Goal: Task Accomplishment & Management: Complete application form

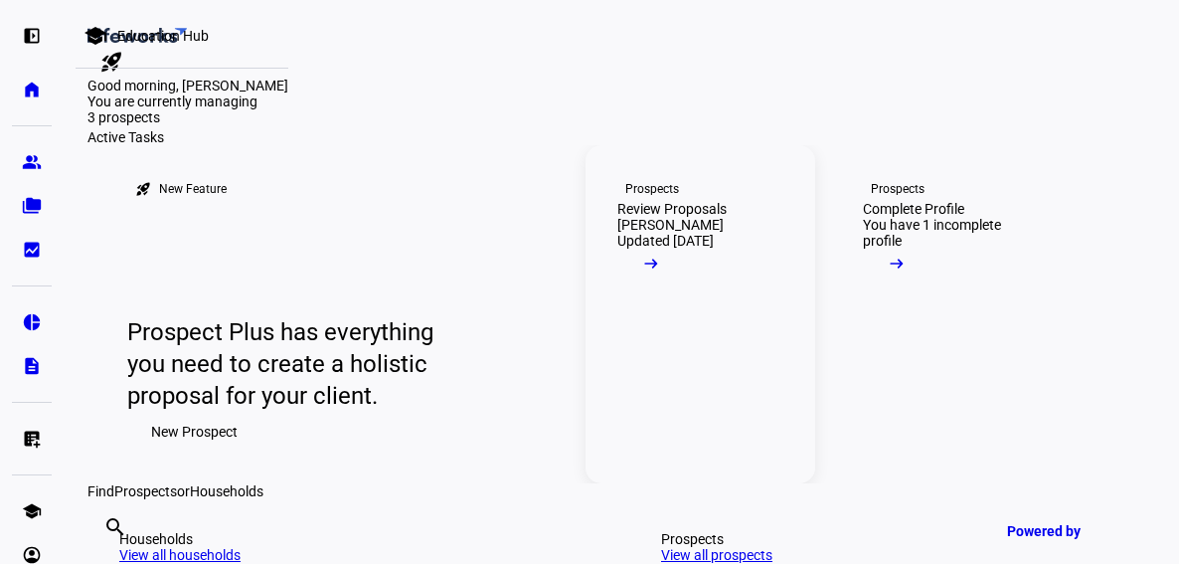
click at [736, 483] on link "Prospects Review Proposals [PERSON_NAME] Updated [DATE] arrow_right_alt" at bounding box center [701, 314] width 230 height 338
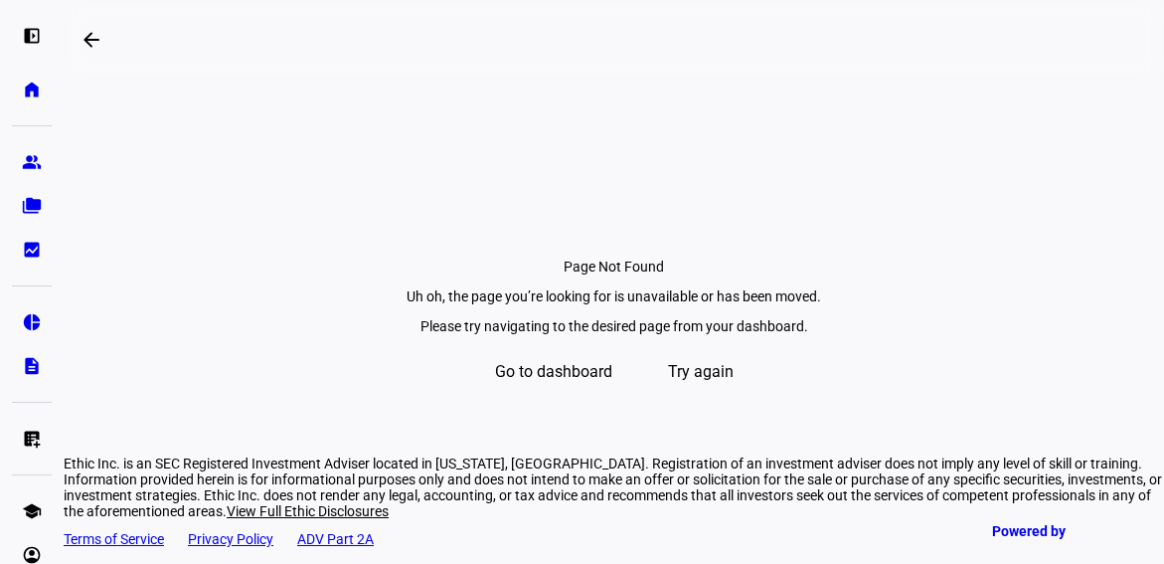
click at [135, 141] on section "Page Not Found Uh oh, the page you’re looking for is unavailable or has been mo…" at bounding box center [614, 262] width 1101 height 364
click at [204, 254] on section "Page Not Found Uh oh, the page you’re looking for is unavailable or has been mo…" at bounding box center [614, 262] width 1101 height 364
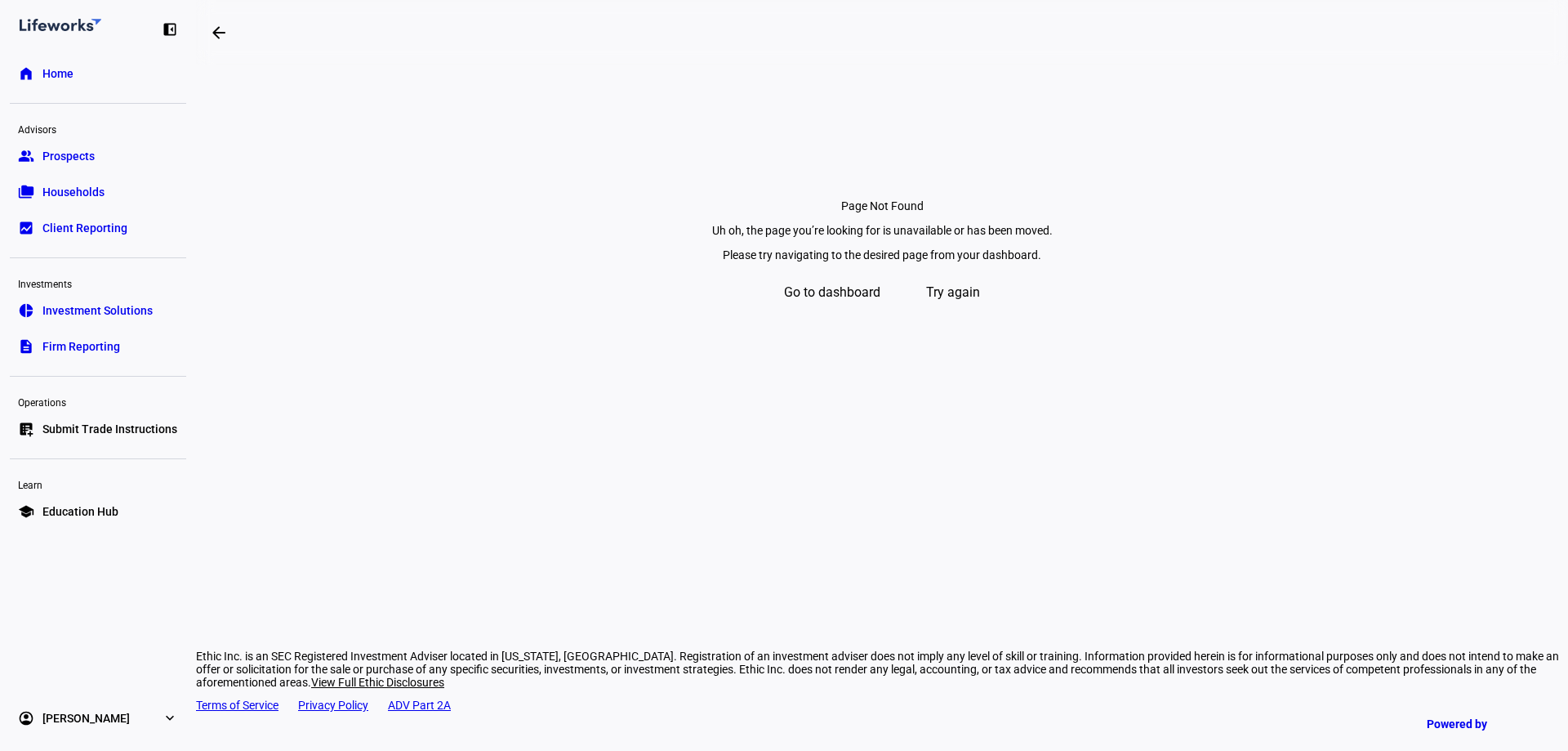
click at [969, 312] on span "Try again" at bounding box center [954, 293] width 54 height 39
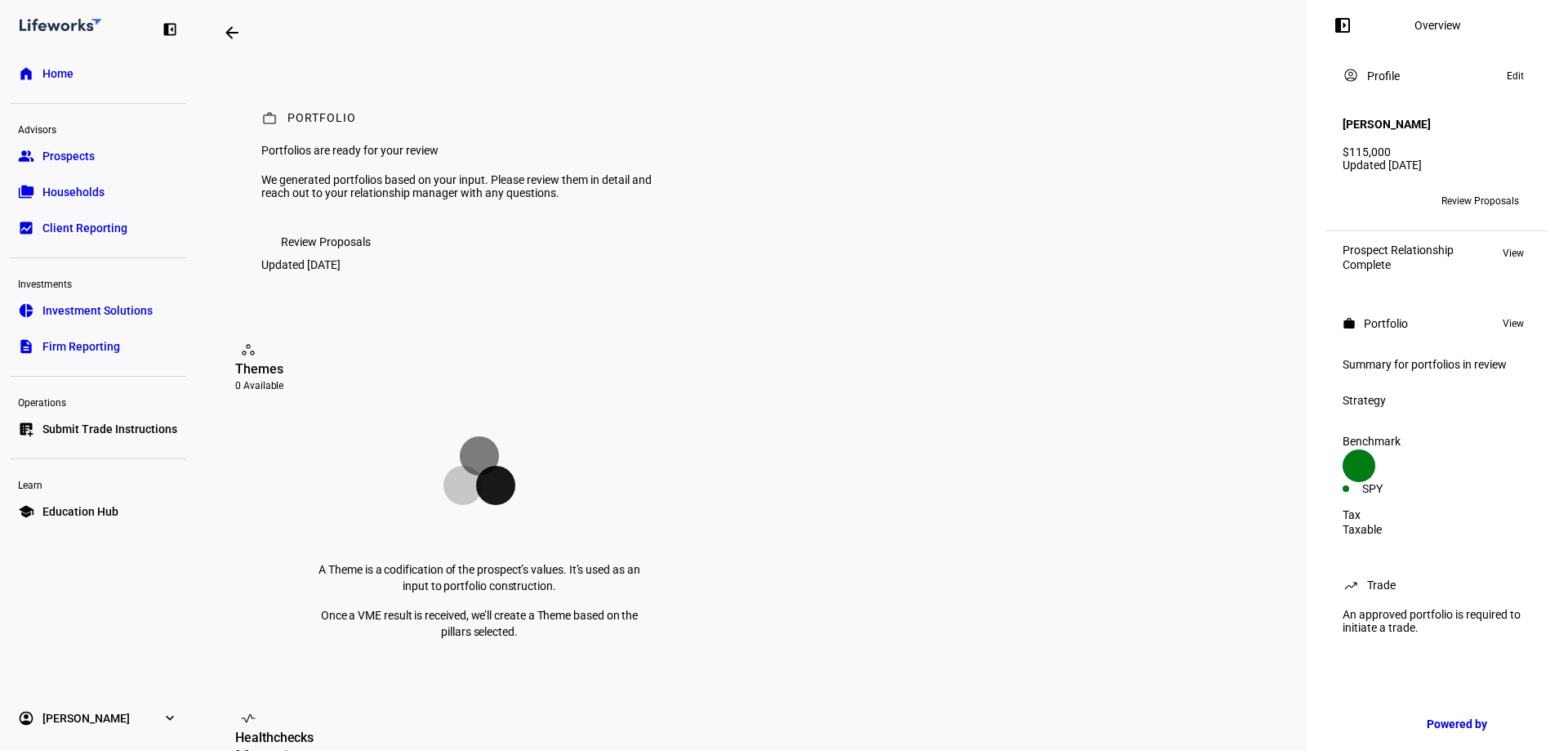
click at [85, 162] on span "Prospects" at bounding box center [69, 156] width 53 height 16
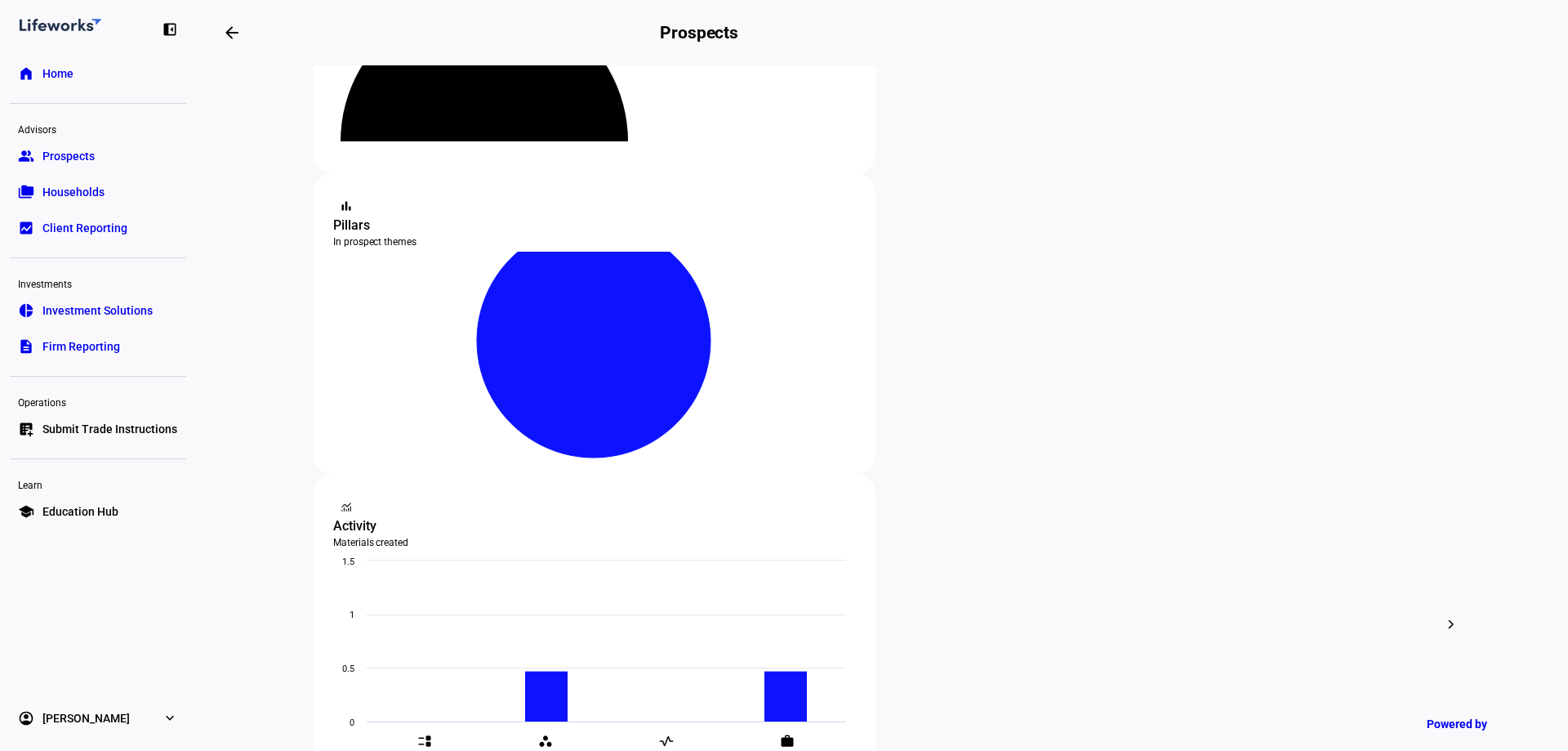
scroll to position [245, 0]
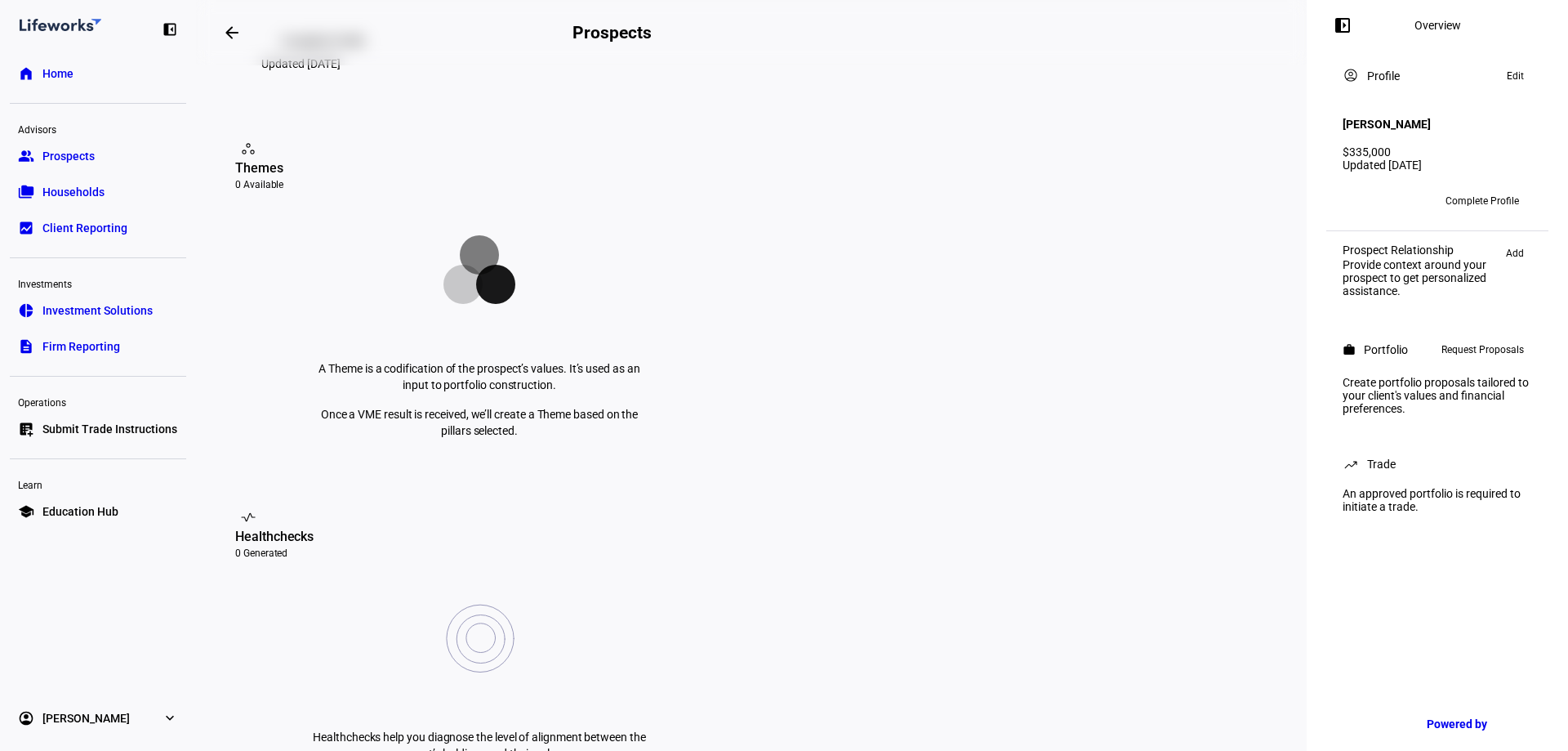
scroll to position [164, 0]
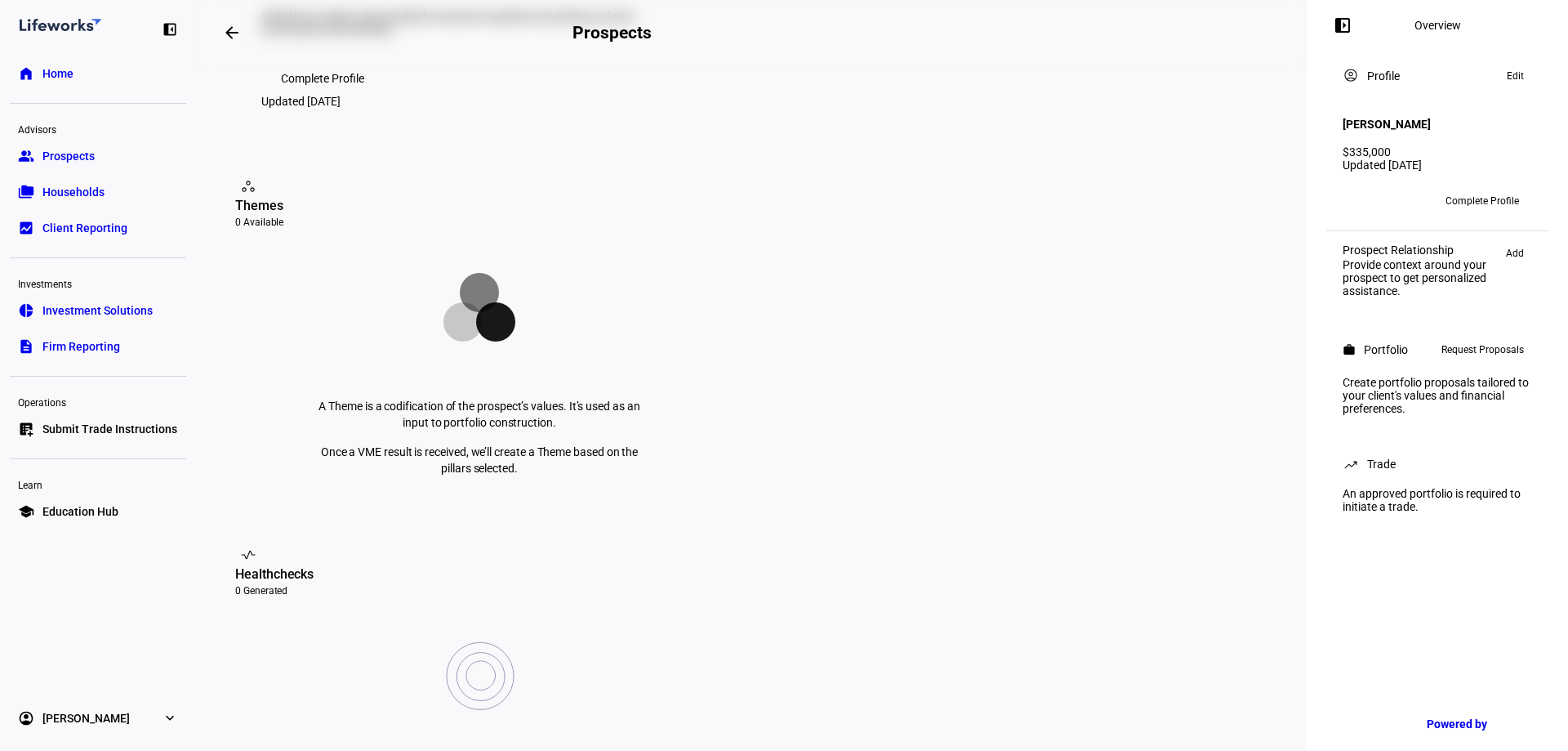
click at [1398, 119] on h4 "[PERSON_NAME]" at bounding box center [1386, 124] width 88 height 13
click at [1491, 189] on span "Complete Profile" at bounding box center [1482, 201] width 73 height 26
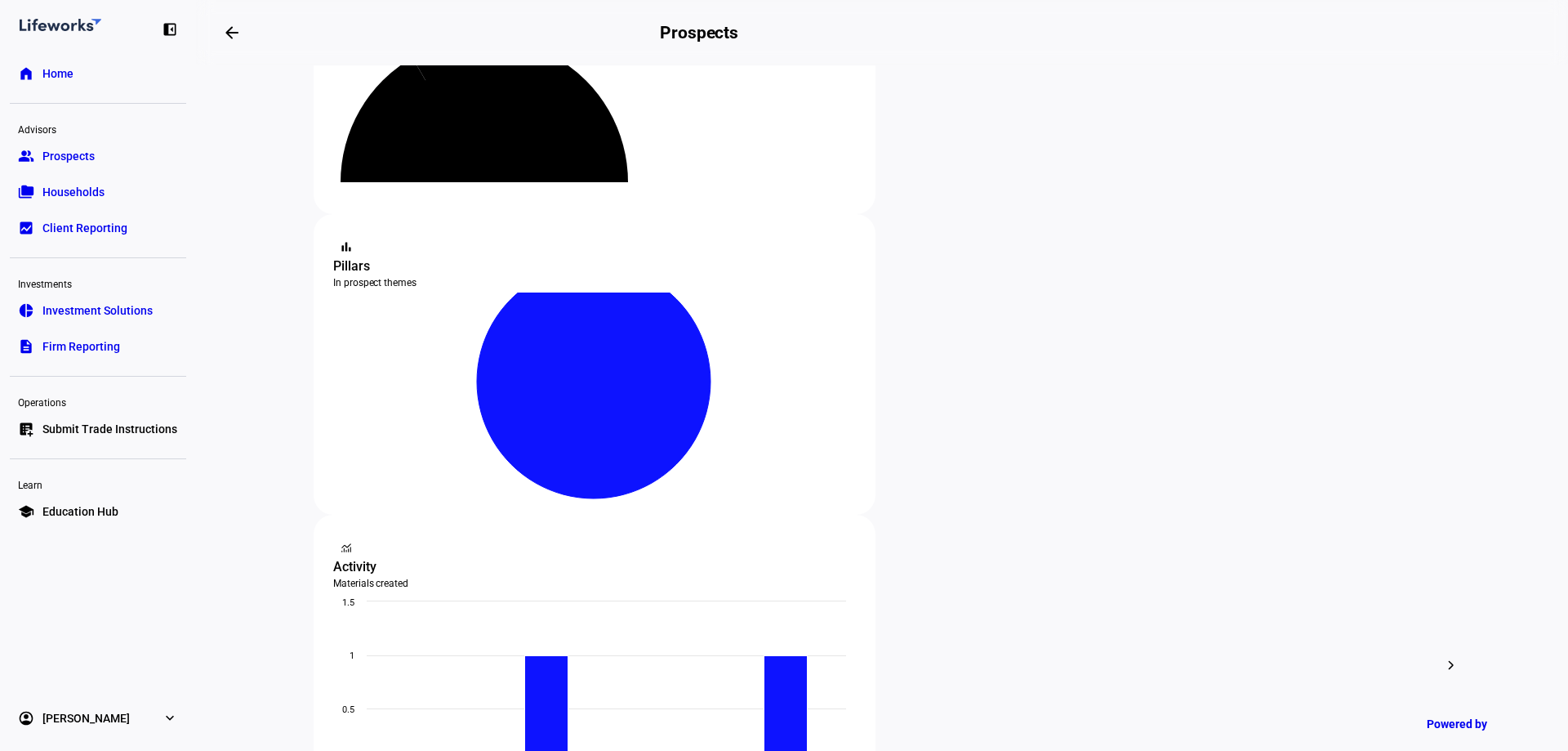
scroll to position [245, 0]
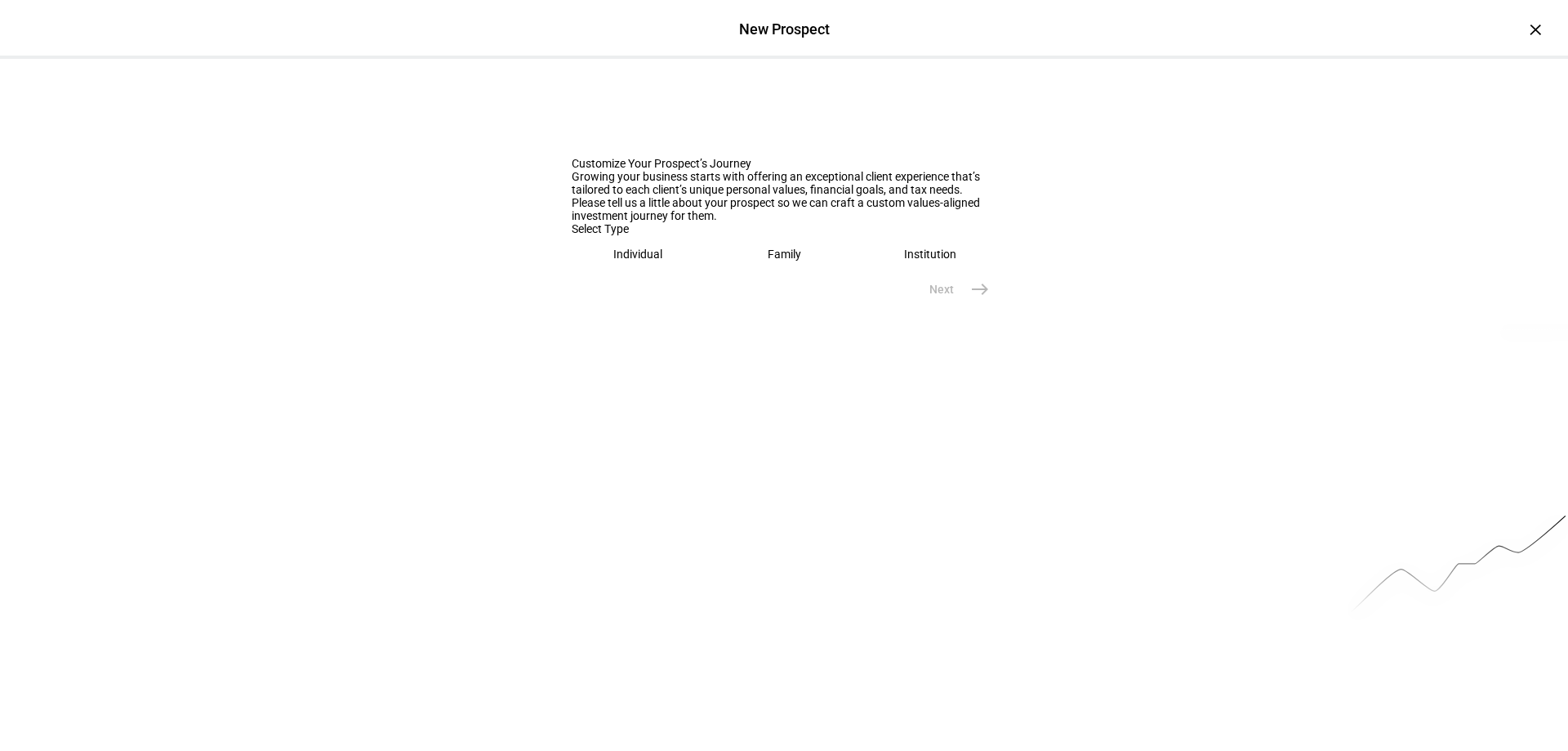
click at [675, 273] on eth-mega-radio-button "Individual" at bounding box center [638, 254] width 133 height 38
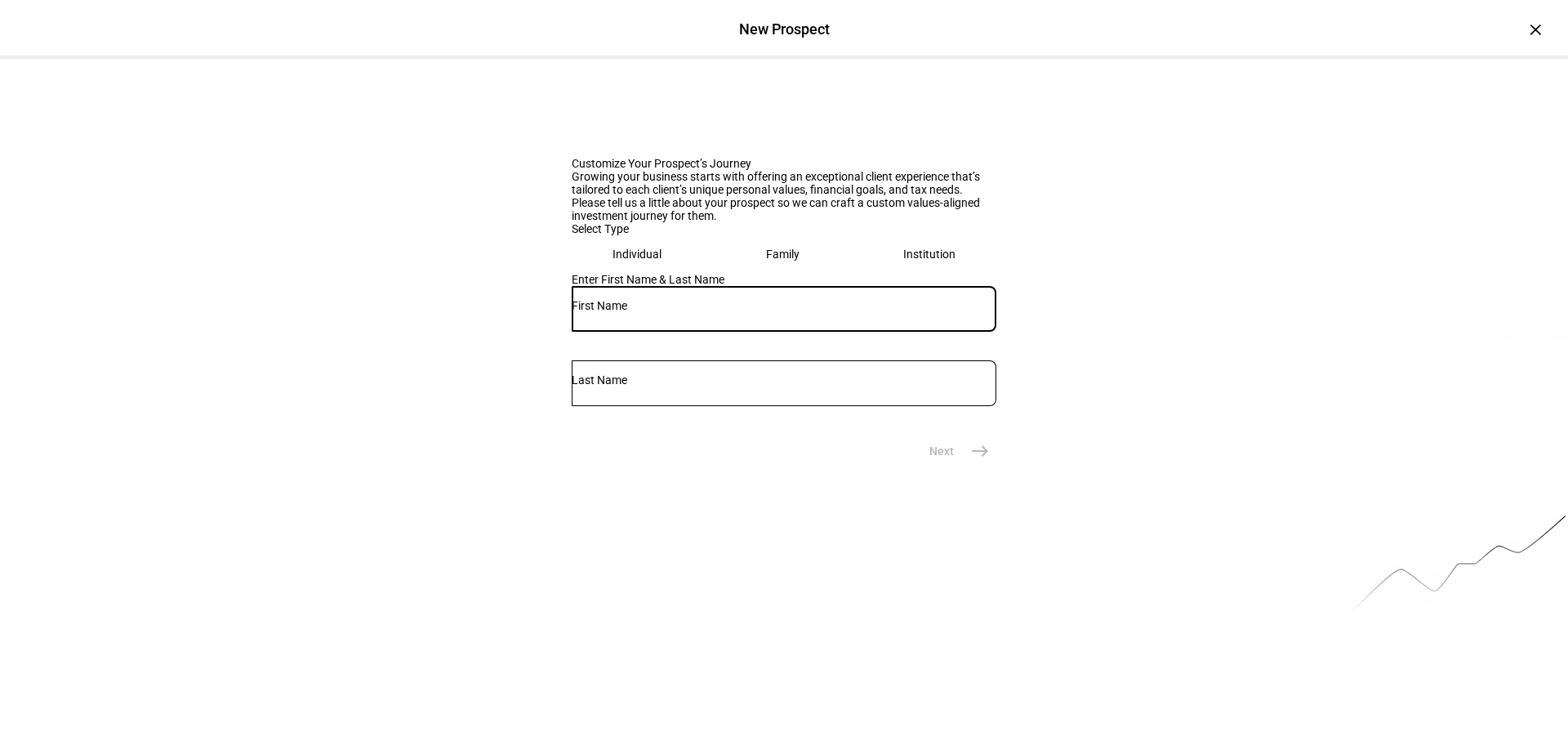
click at [674, 312] on input "text" at bounding box center [784, 306] width 425 height 13
type input "[PERSON_NAME]"
click at [801, 386] on input "LEder" at bounding box center [784, 380] width 425 height 13
click at [830, 386] on input "Leder" at bounding box center [784, 380] width 425 height 13
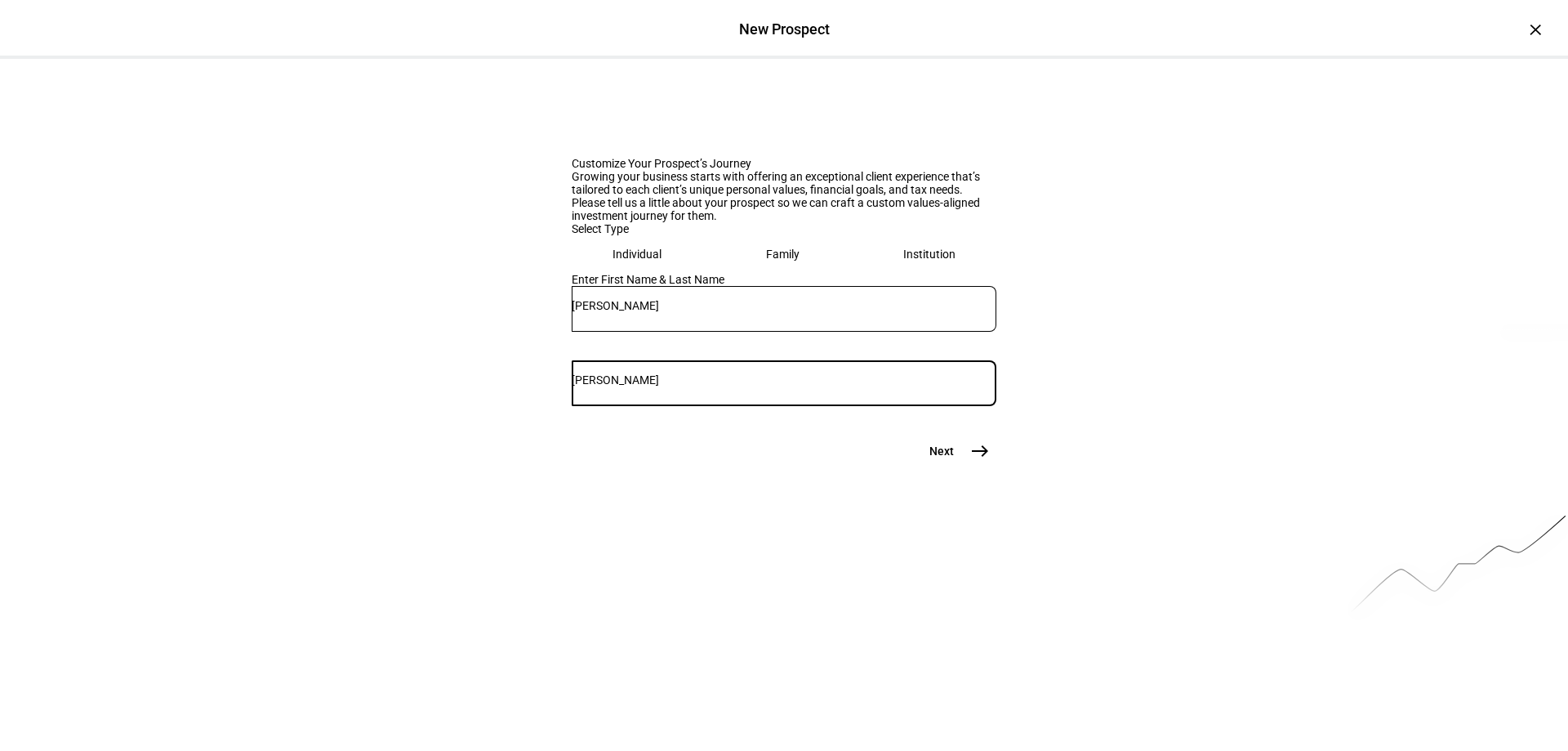
type input "[PERSON_NAME]"
click at [1529, 26] on div "×" at bounding box center [1535, 30] width 26 height 26
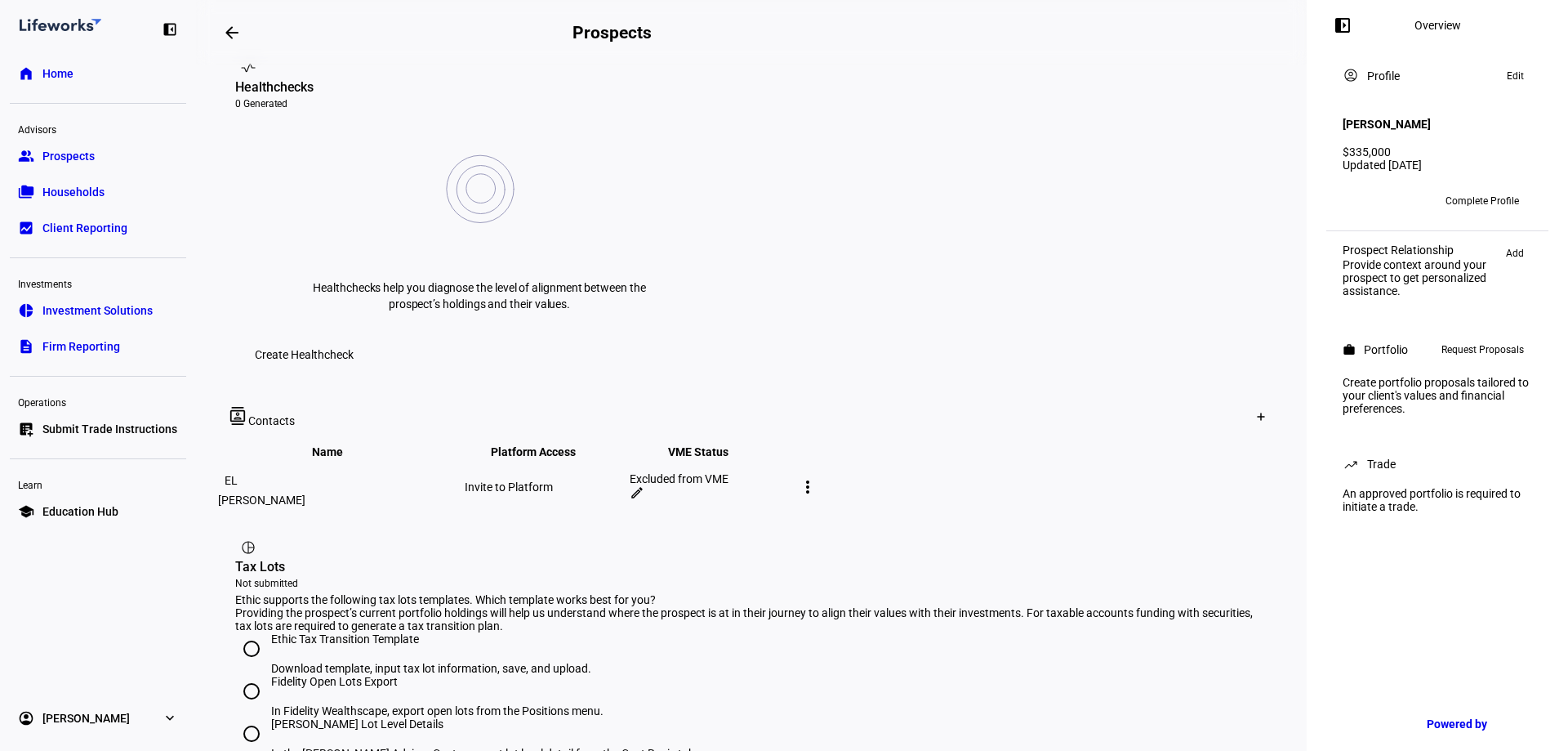
scroll to position [653, 0]
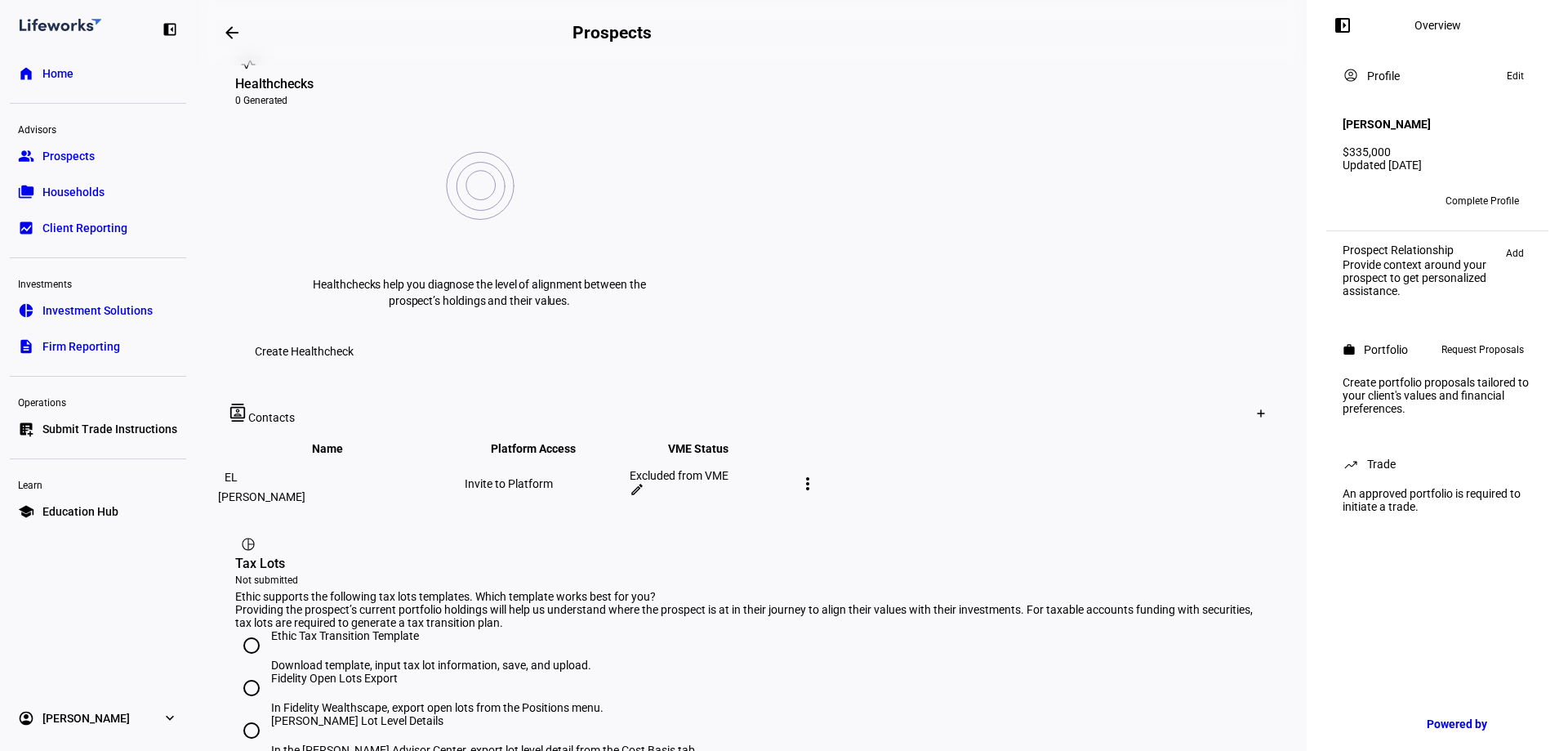
click at [817, 474] on mat-icon "more_vert" at bounding box center [807, 484] width 20 height 20
click at [1265, 320] on div "edit Edit contact" at bounding box center [1290, 321] width 102 height 22
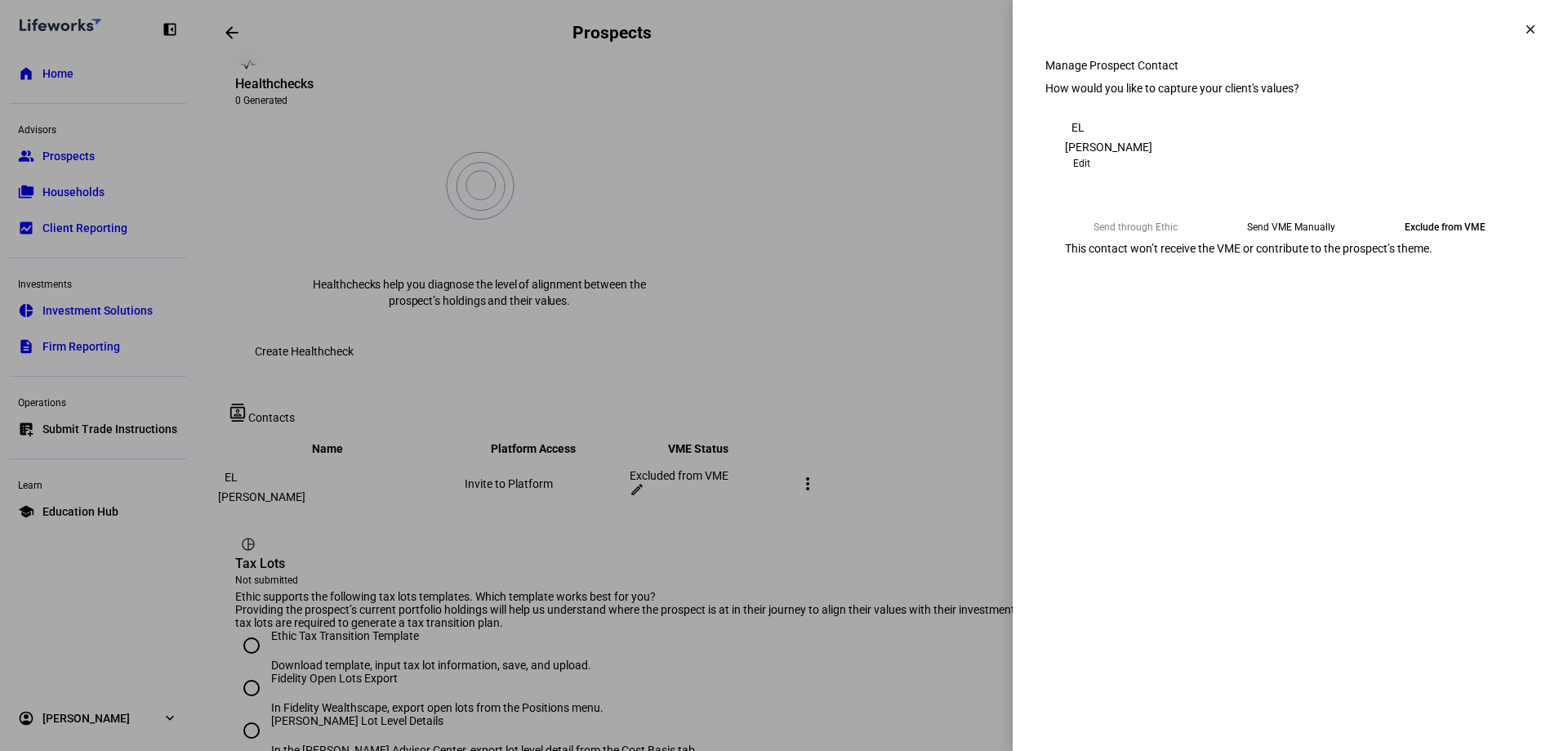
click at [1528, 29] on mat-icon "clear" at bounding box center [1530, 30] width 15 height 15
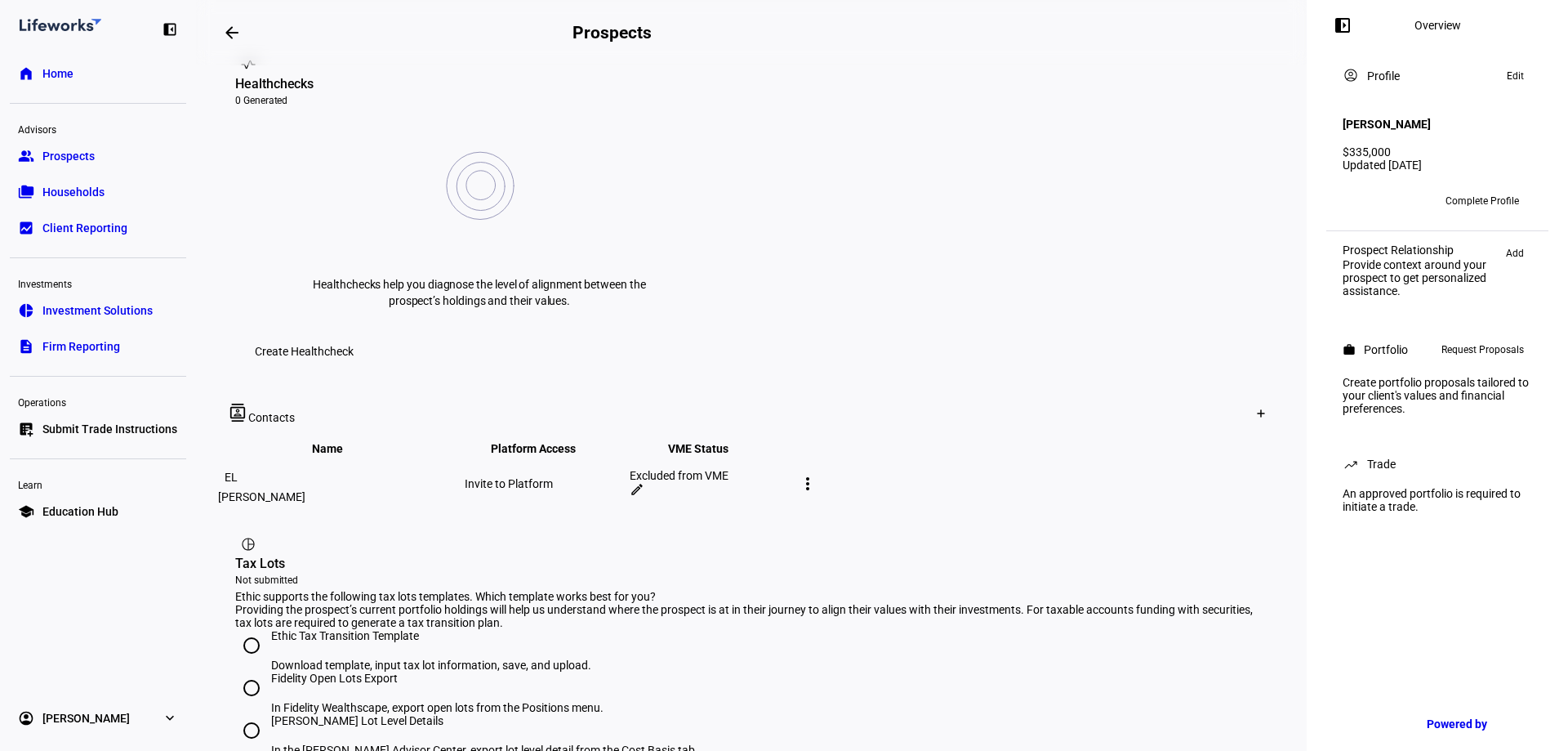
click at [48, 199] on span "Households" at bounding box center [74, 192] width 62 height 16
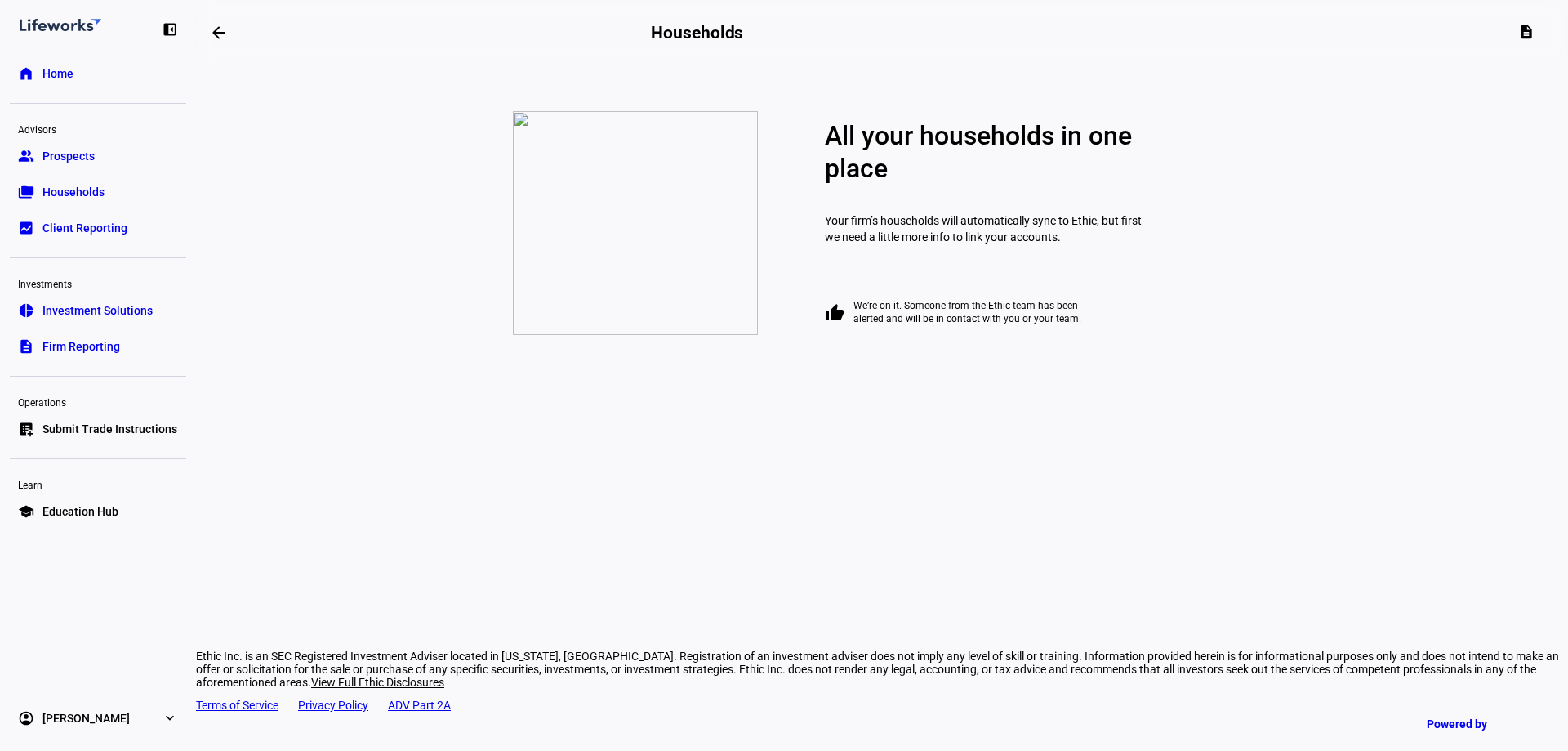
click at [53, 164] on span "Prospects" at bounding box center [69, 156] width 53 height 16
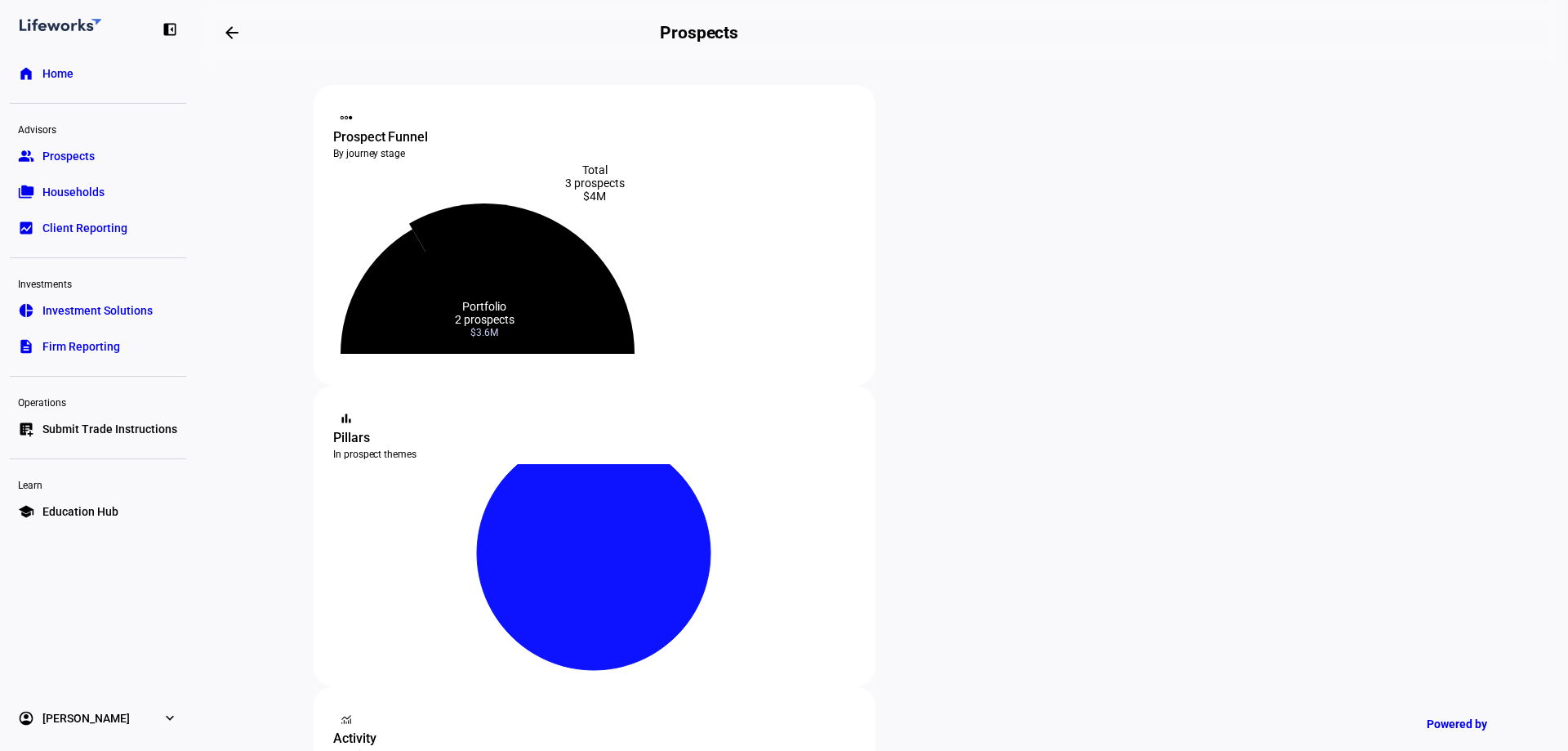
click at [558, 241] on icon at bounding box center [522, 279] width 225 height 150
click at [389, 127] on div "Prospect Funnel" at bounding box center [595, 137] width 522 height 20
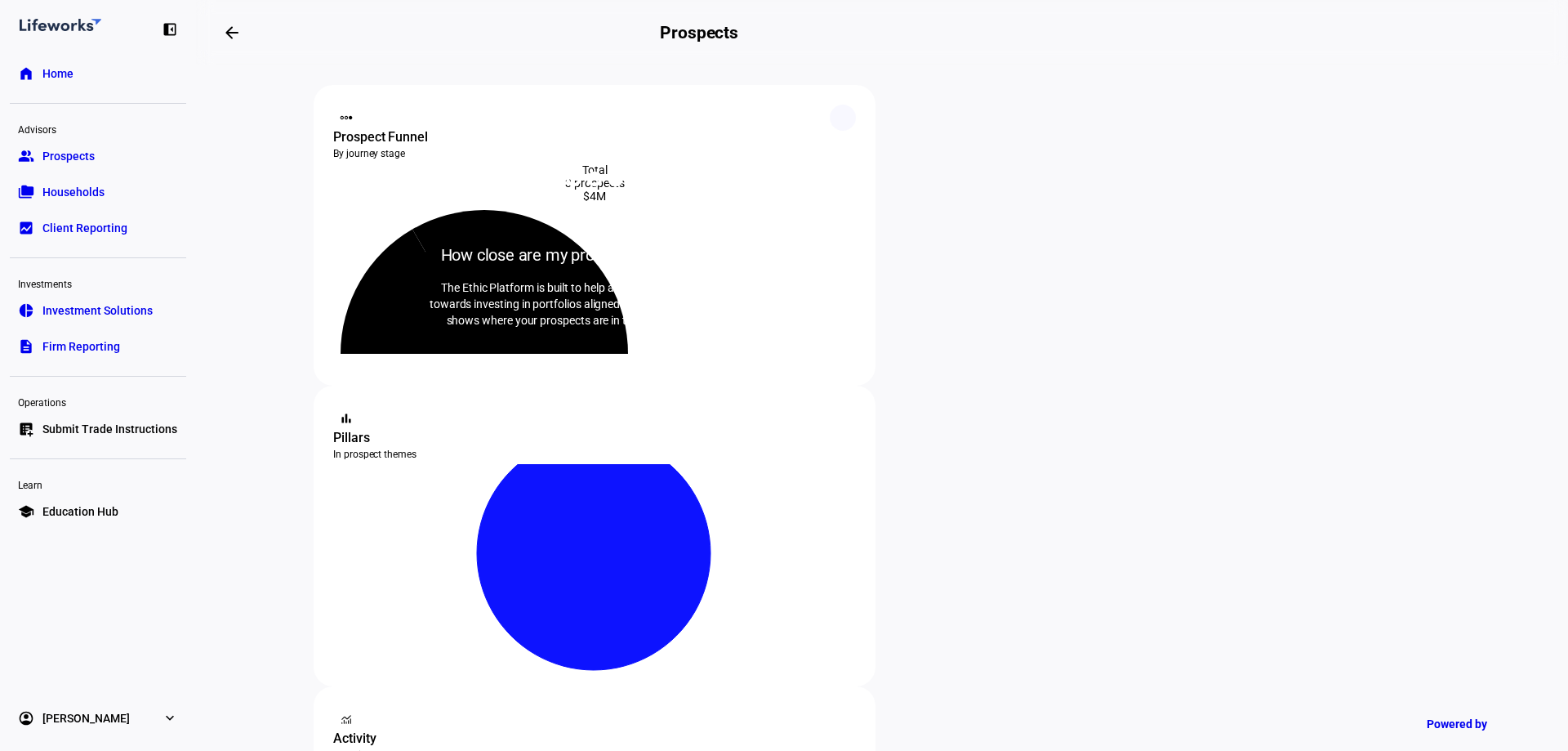
drag, startPoint x: 840, startPoint y: 120, endPoint x: 843, endPoint y: 157, distance: 37.1
click at [840, 121] on icon at bounding box center [843, 117] width 11 height 12
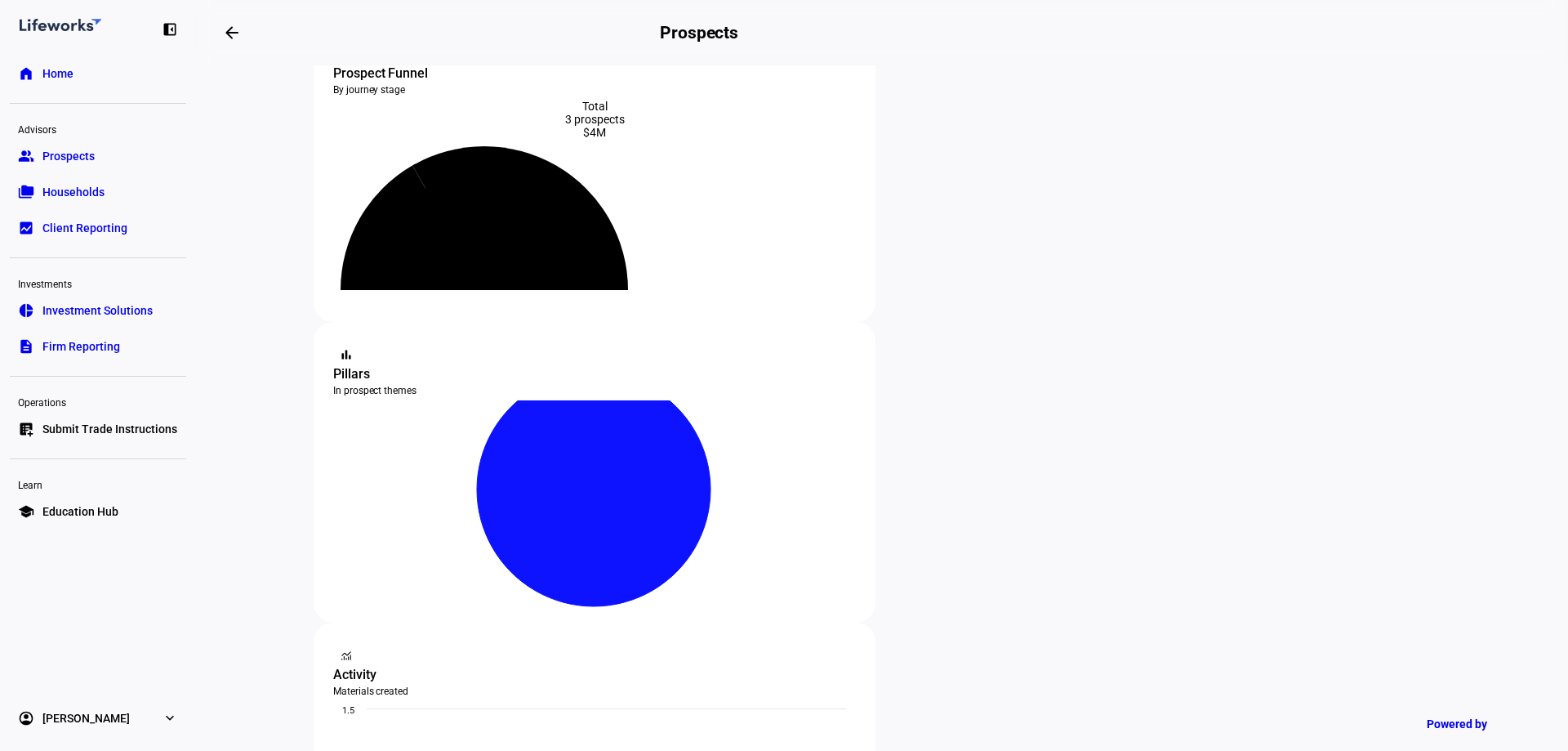
scroll to position [327, 0]
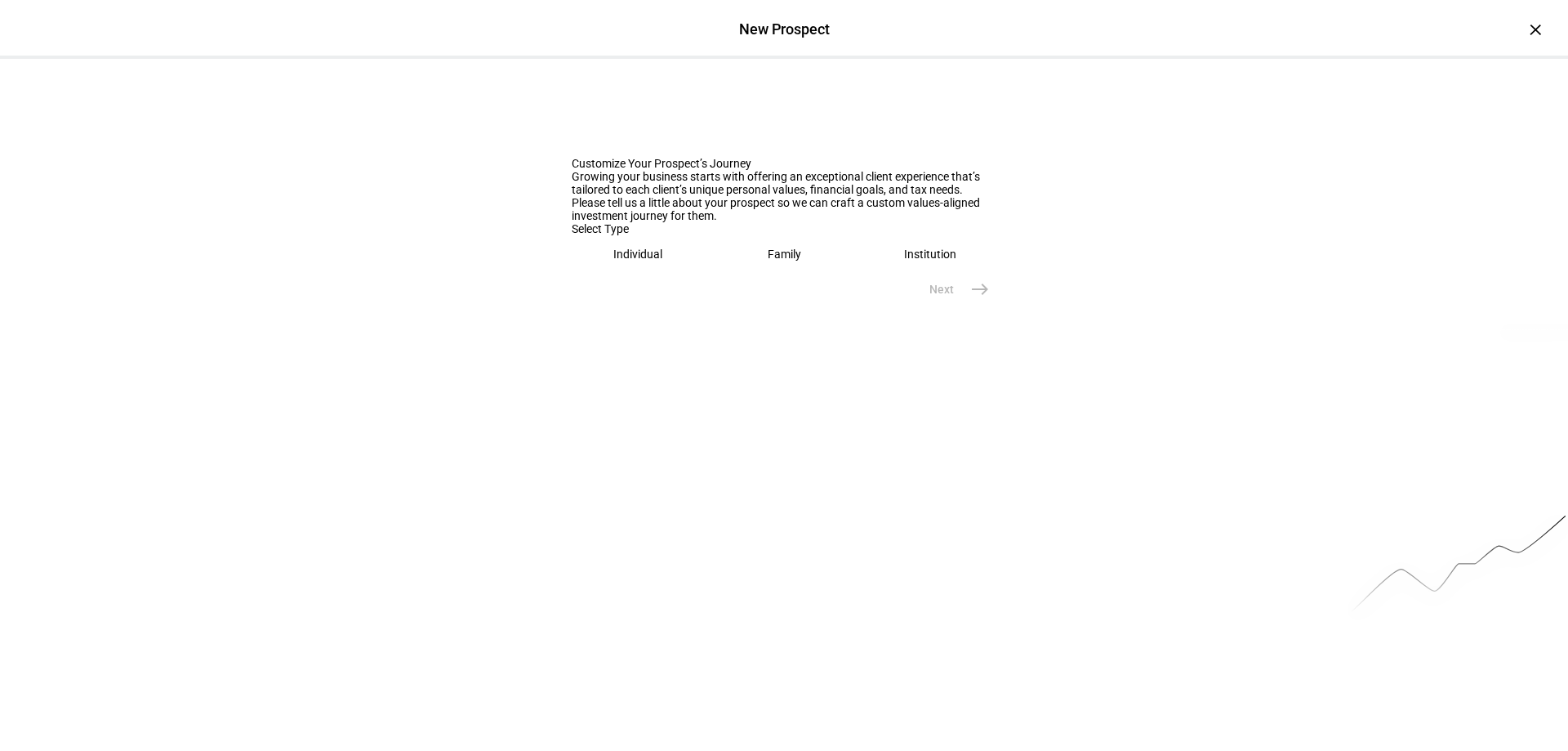
click at [618, 260] on div "Individual" at bounding box center [638, 254] width 49 height 13
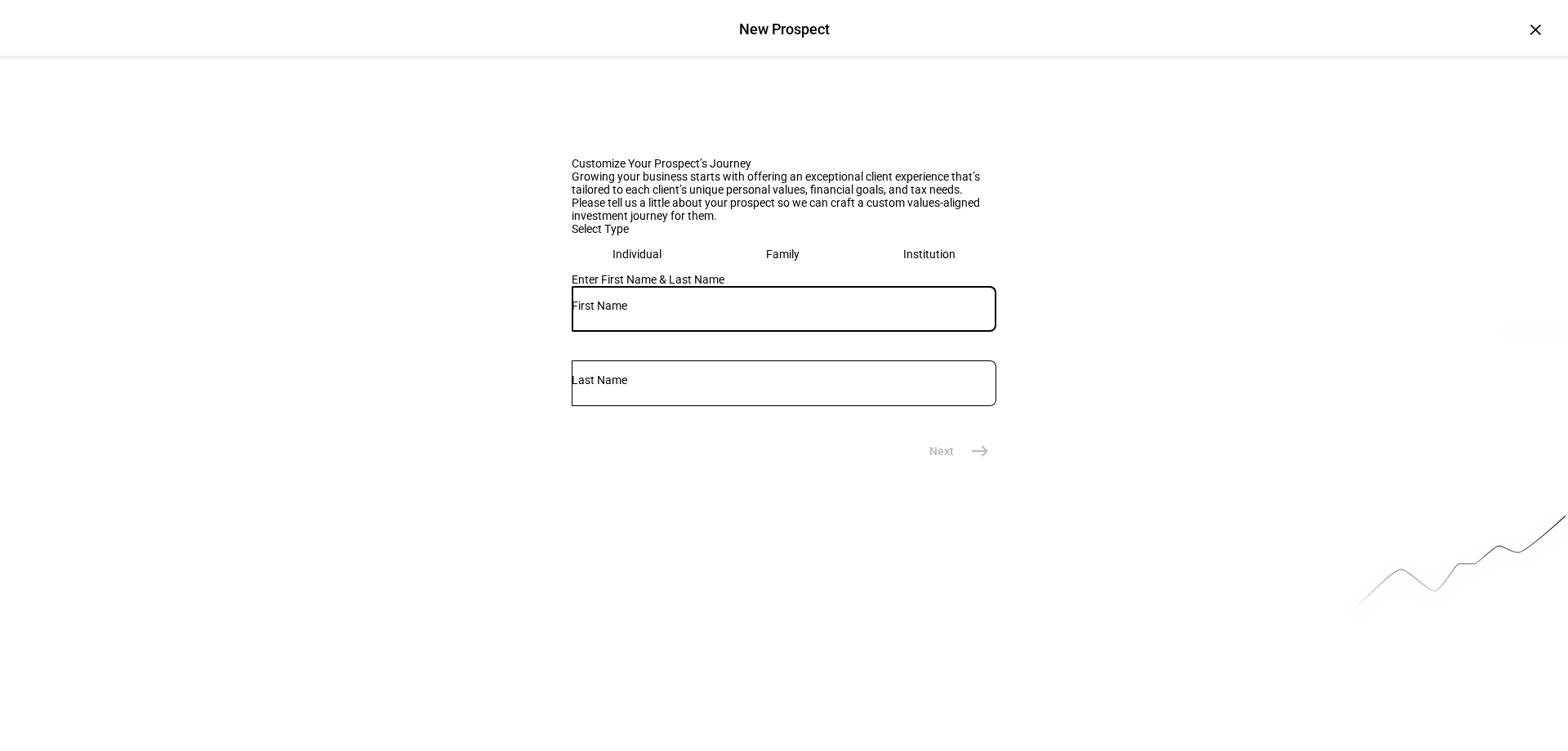
click at [614, 312] on input "text" at bounding box center [784, 306] width 425 height 13
type input "[PERSON_NAME]"
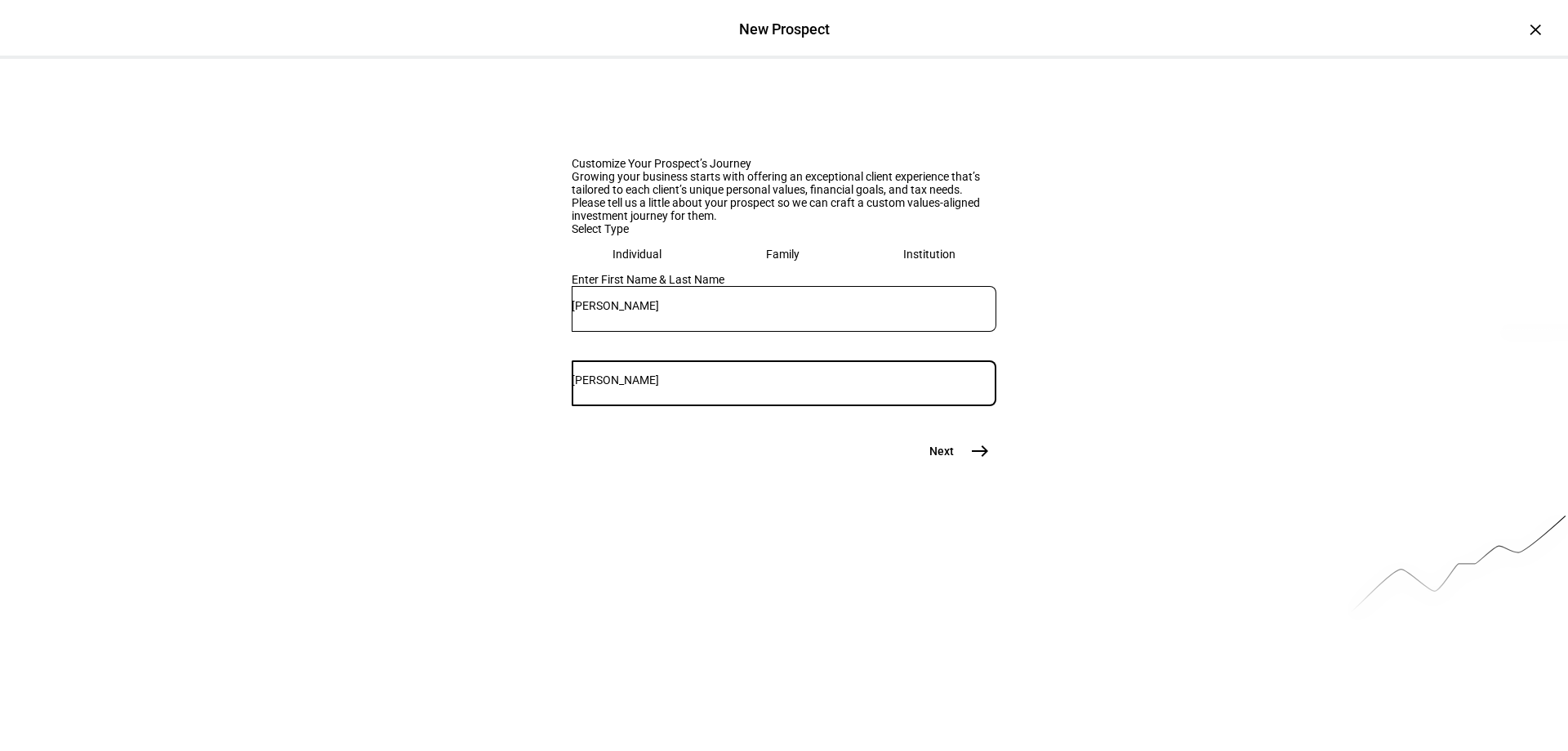
type input "[PERSON_NAME]"
click at [977, 461] on mat-icon "east" at bounding box center [980, 451] width 20 height 20
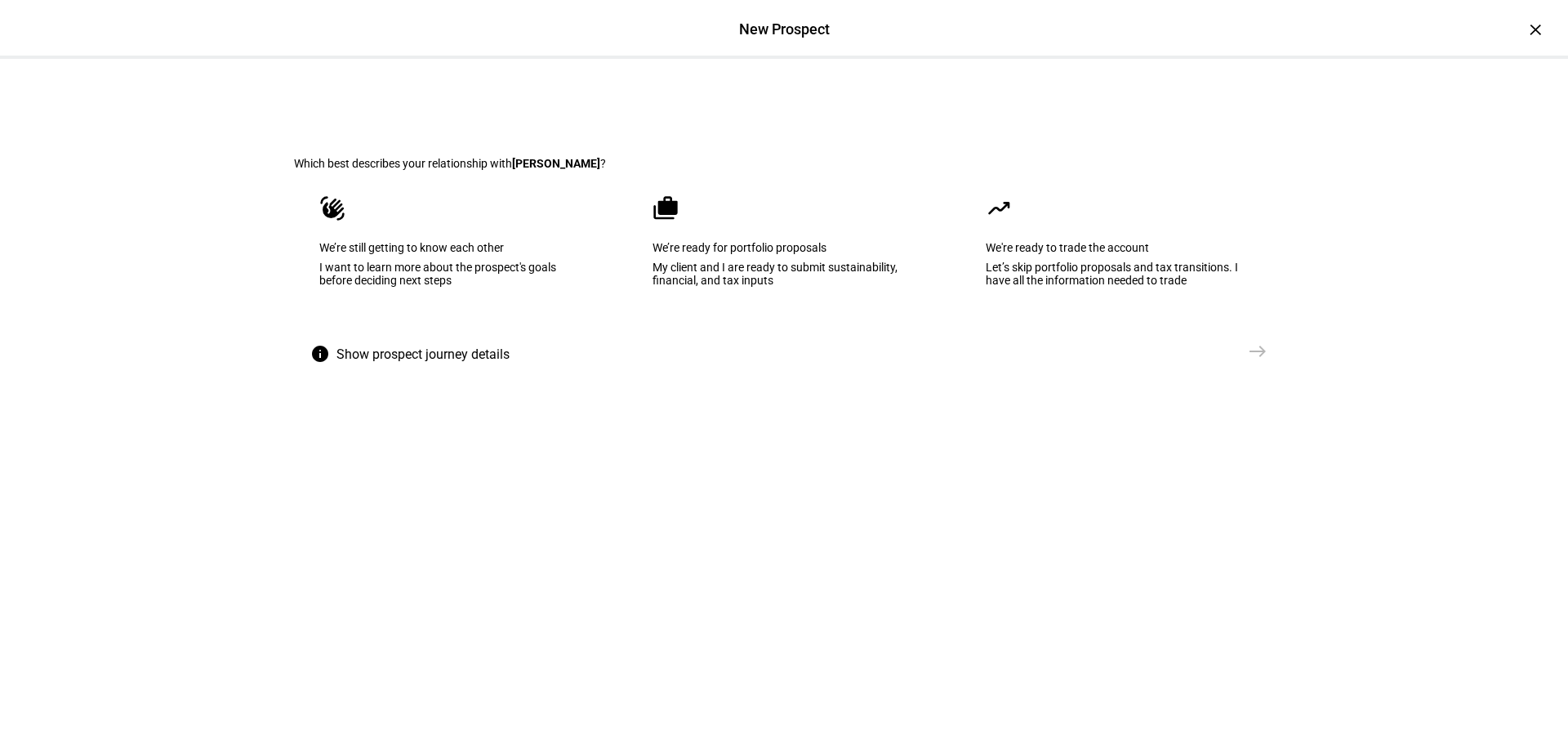
click at [890, 287] on div "My client and I are ready to submit sustainability, financial, and tax inputs" at bounding box center [784, 274] width 263 height 26
click at [1258, 361] on mat-icon "east" at bounding box center [1258, 352] width 20 height 20
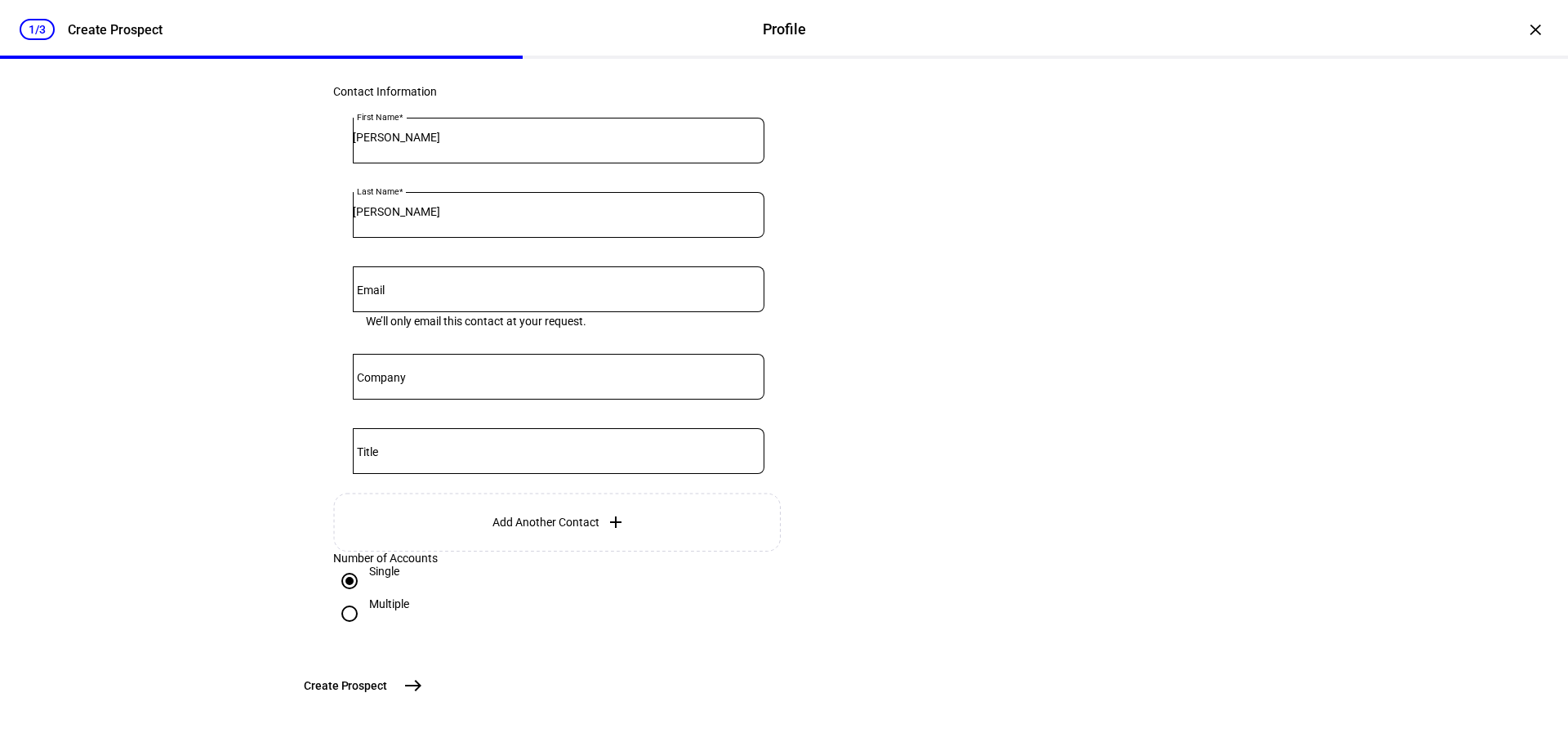
scroll to position [455, 0]
click at [423, 682] on mat-icon "east" at bounding box center [413, 685] width 20 height 20
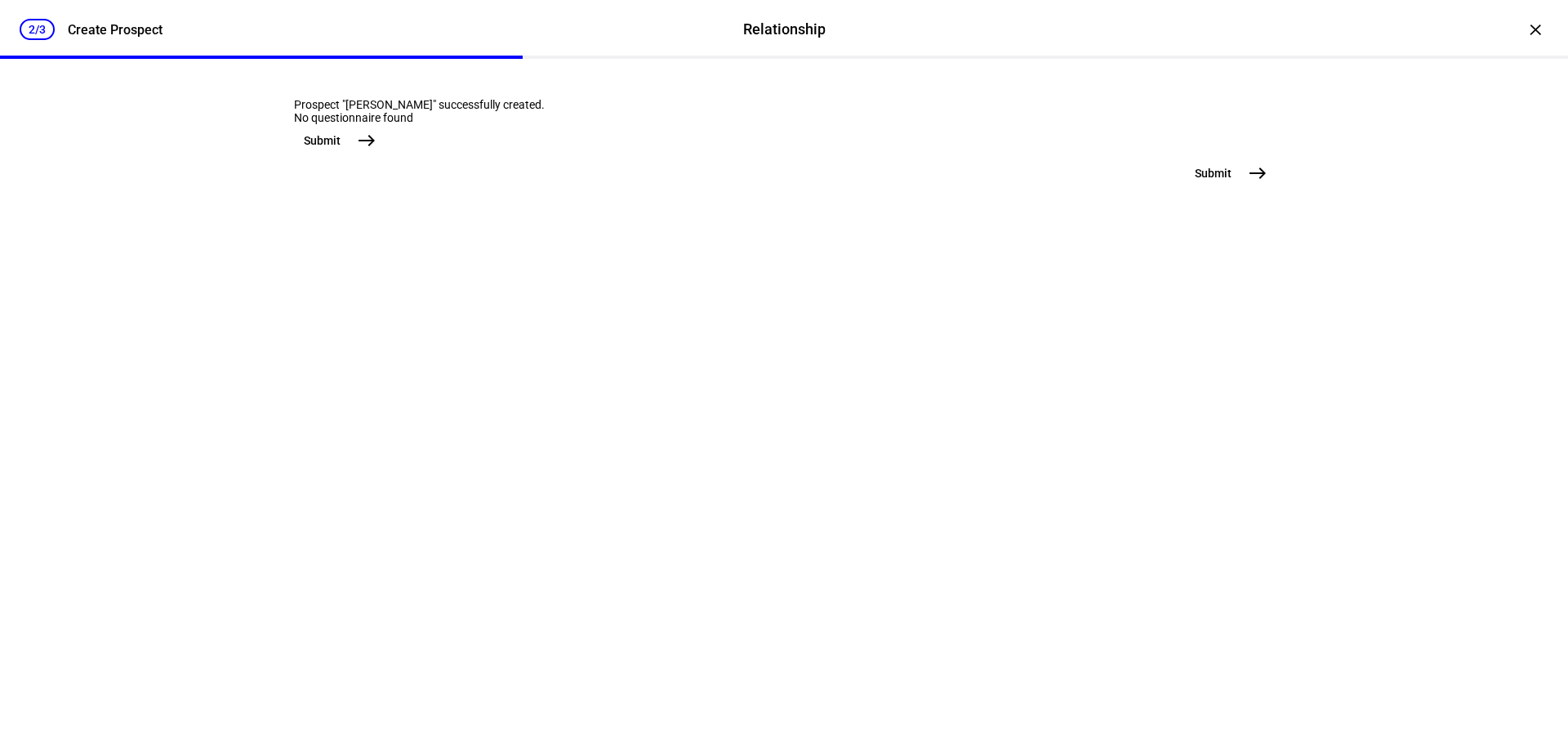
scroll to position [0, 0]
click at [1248, 183] on mat-icon "east" at bounding box center [1258, 173] width 20 height 20
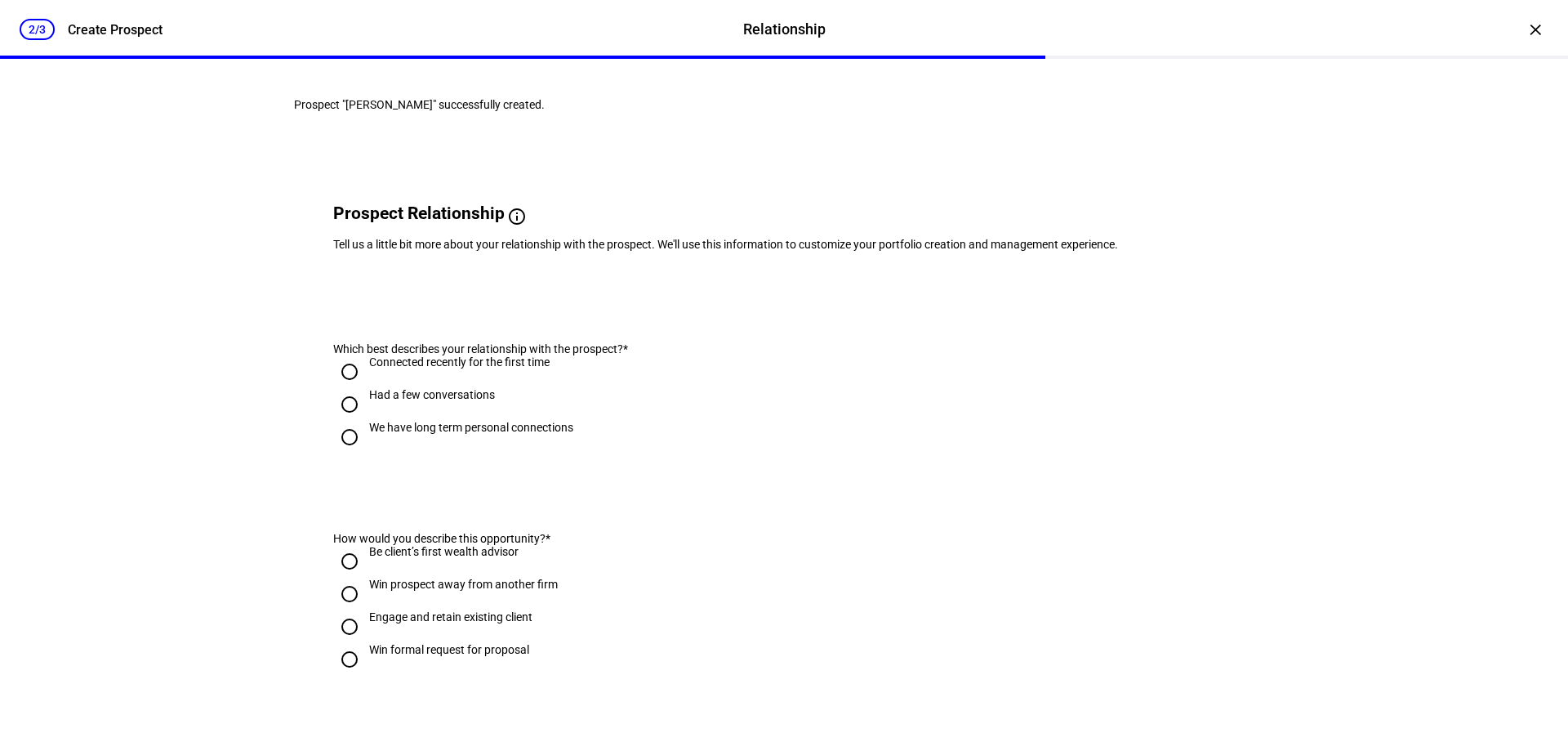
click at [346, 421] on input "Had a few conversations" at bounding box center [350, 404] width 33 height 33
radio input "true"
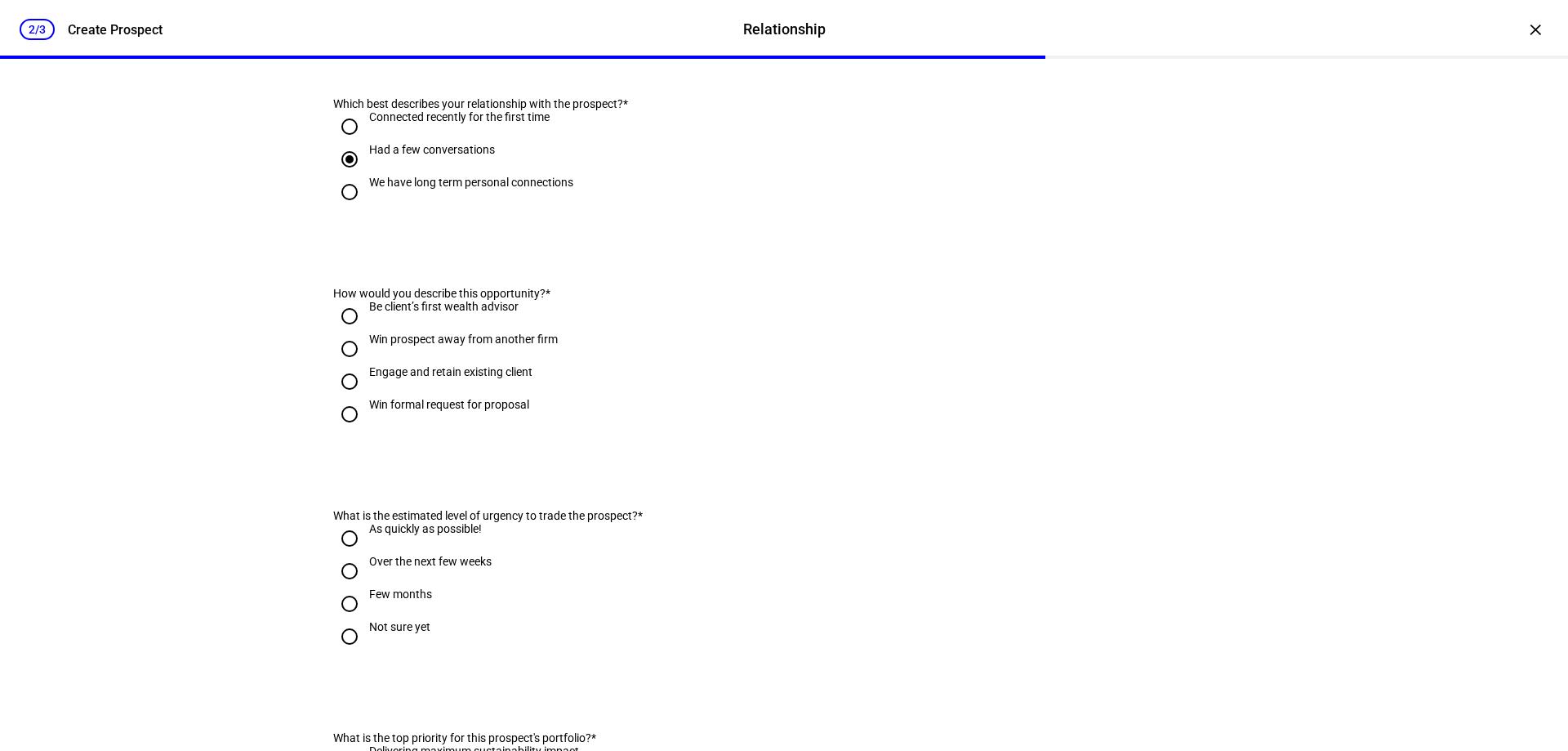
click at [347, 365] on input "Win prospect away from another firm" at bounding box center [350, 349] width 33 height 33
radio input "true"
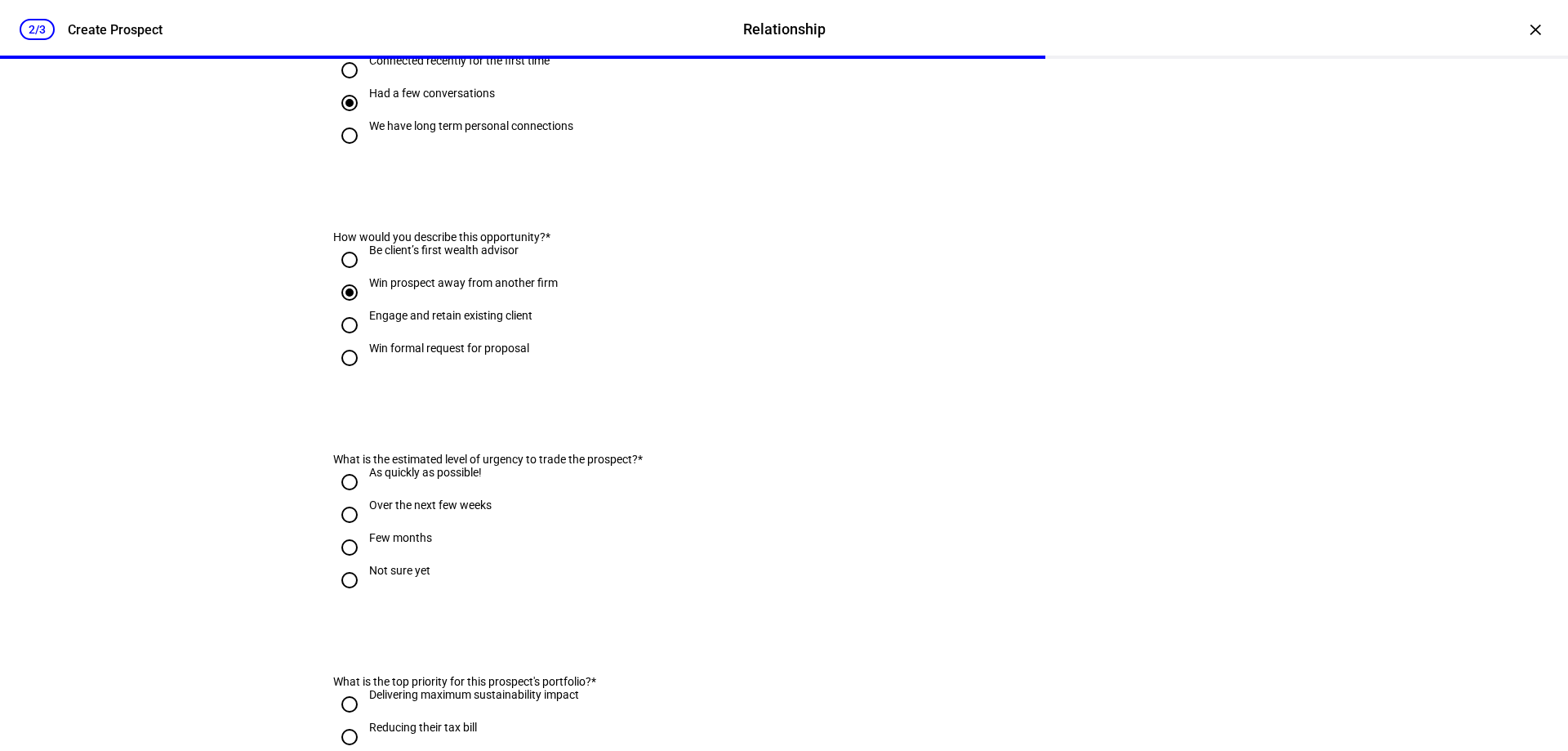
scroll to position [327, 0]
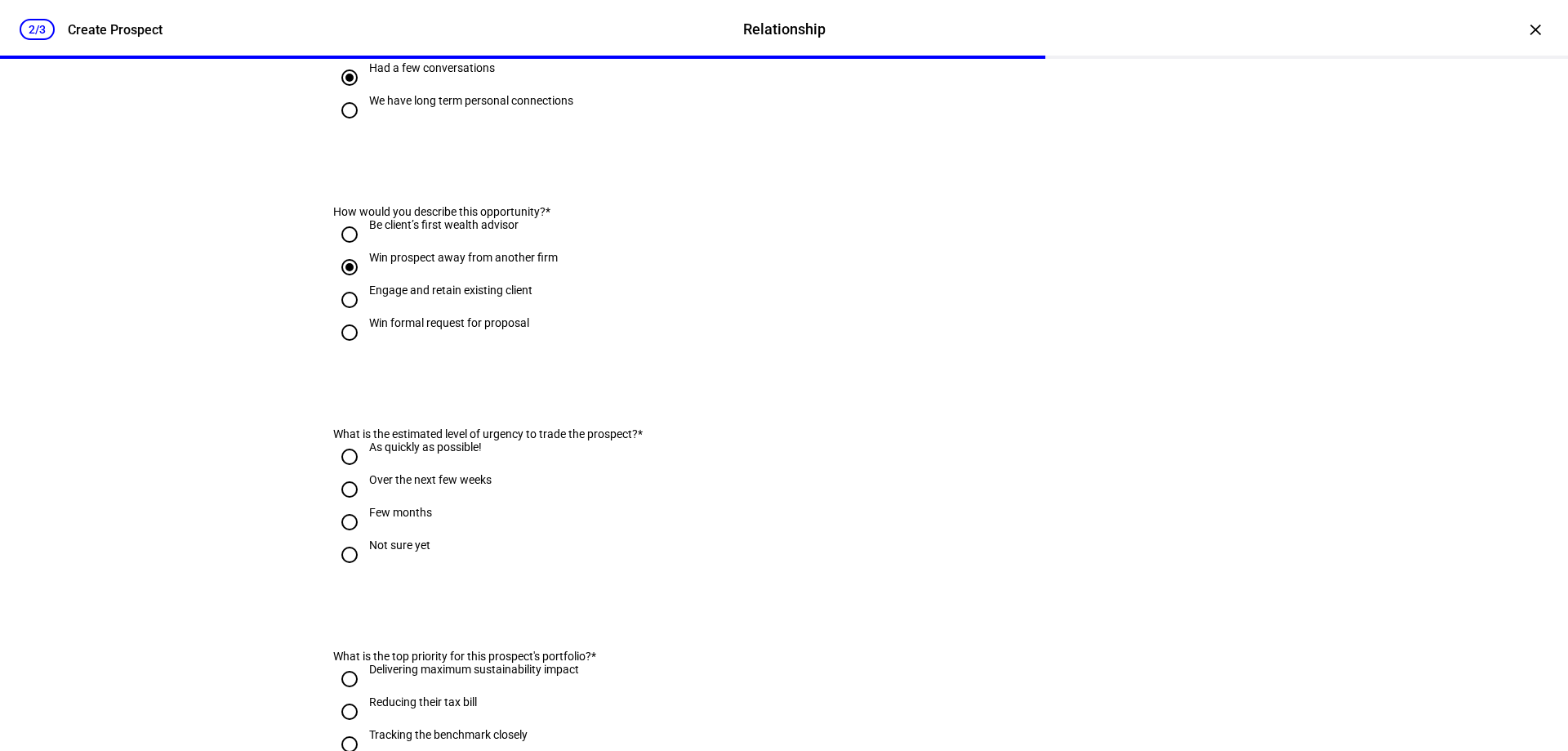
click at [348, 473] on input "As quickly as possible!" at bounding box center [350, 457] width 33 height 33
radio input "true"
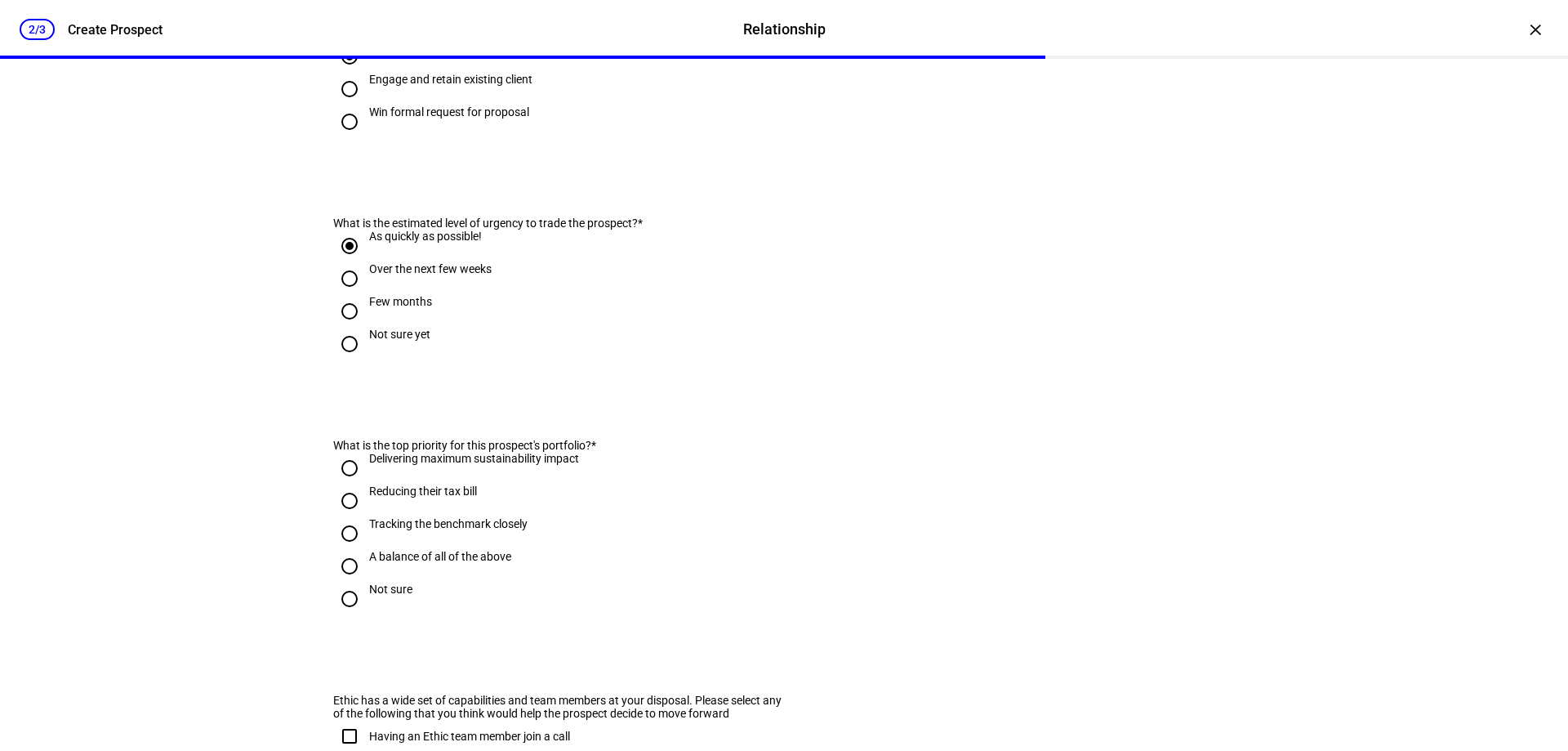
scroll to position [572, 0]
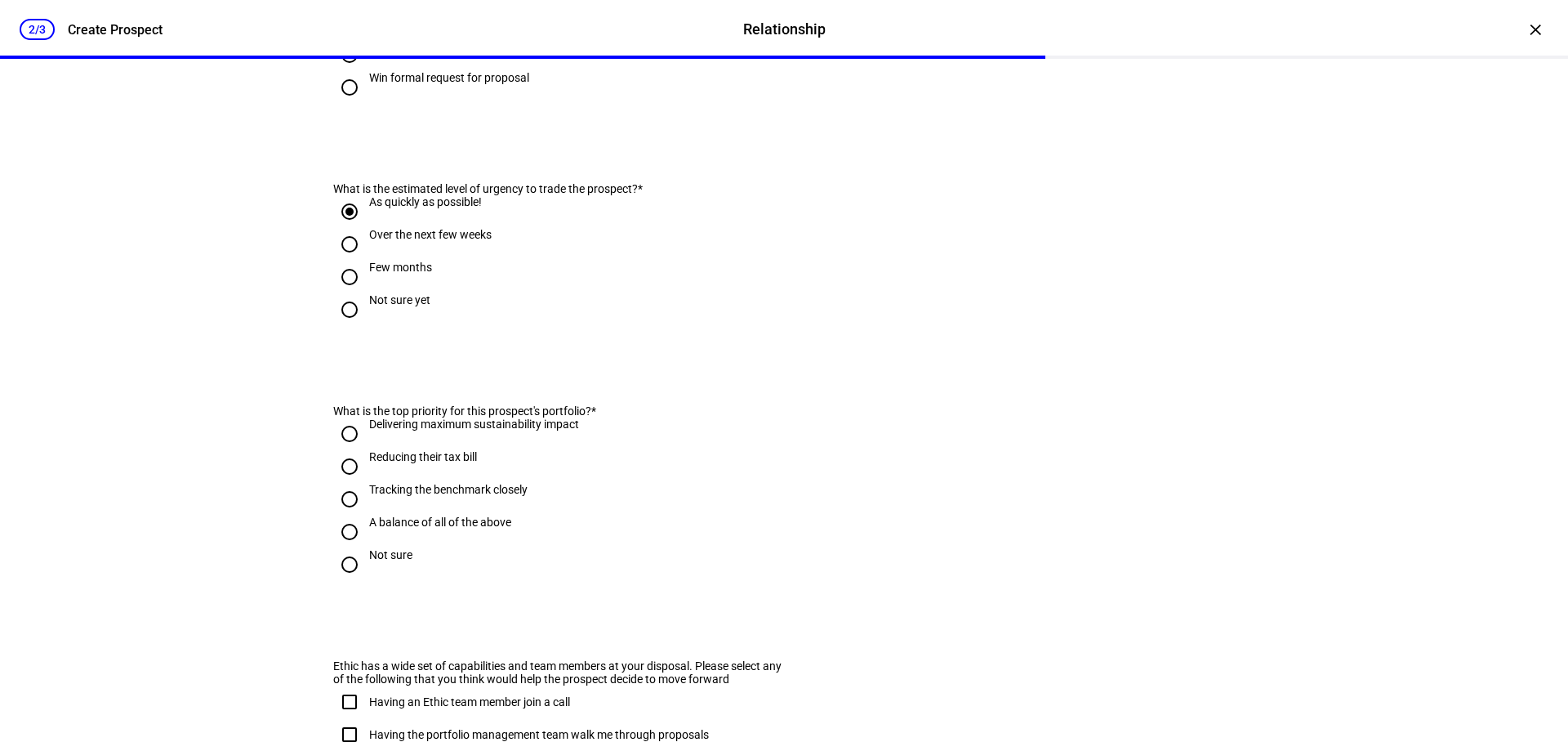
click at [342, 483] on input "Reducing their tax bill" at bounding box center [350, 467] width 33 height 33
radio input "true"
click at [338, 548] on input "A balance of all of the above" at bounding box center [350, 532] width 33 height 33
radio input "true"
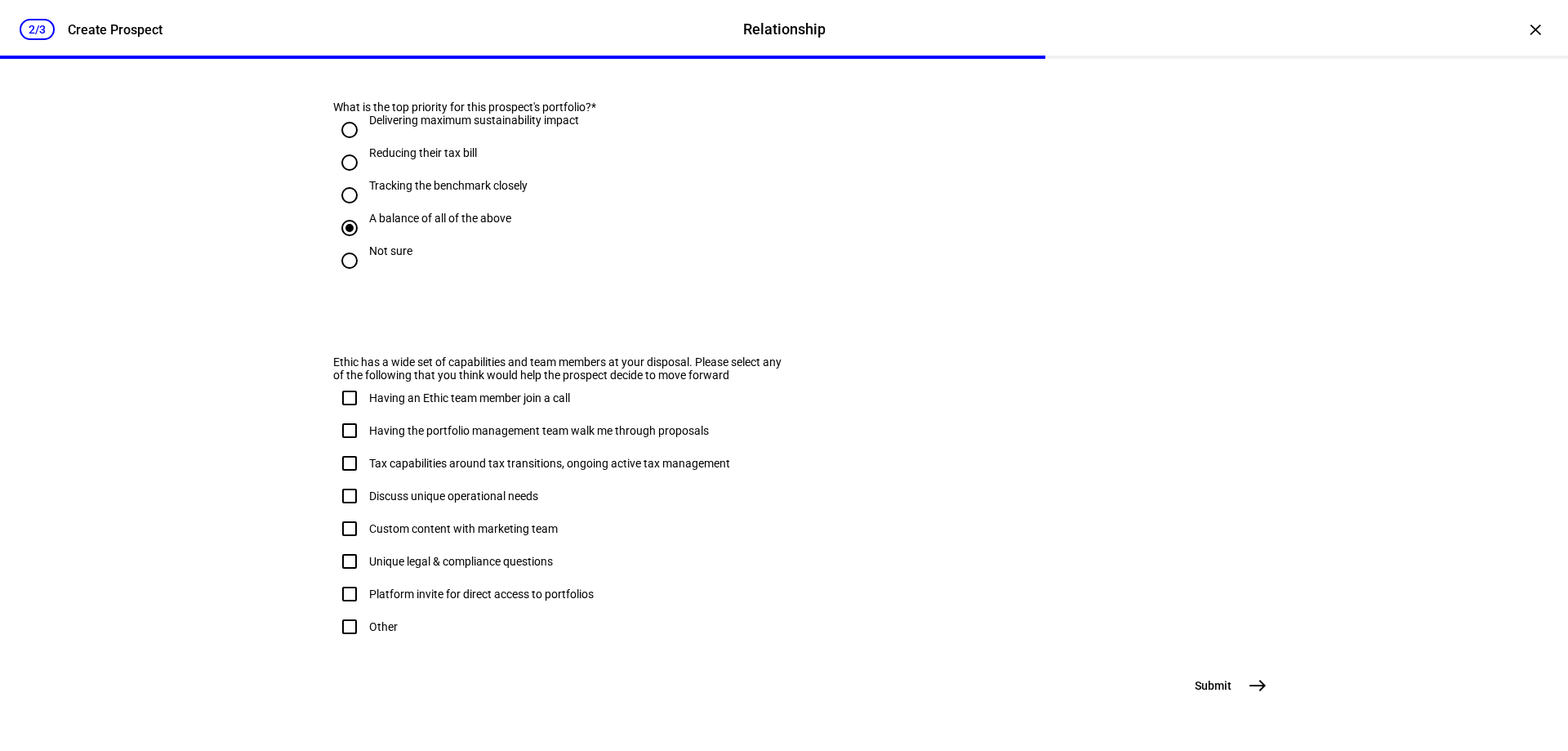
scroll to position [962, 0]
click at [1234, 686] on button "Submit east" at bounding box center [1230, 685] width 89 height 33
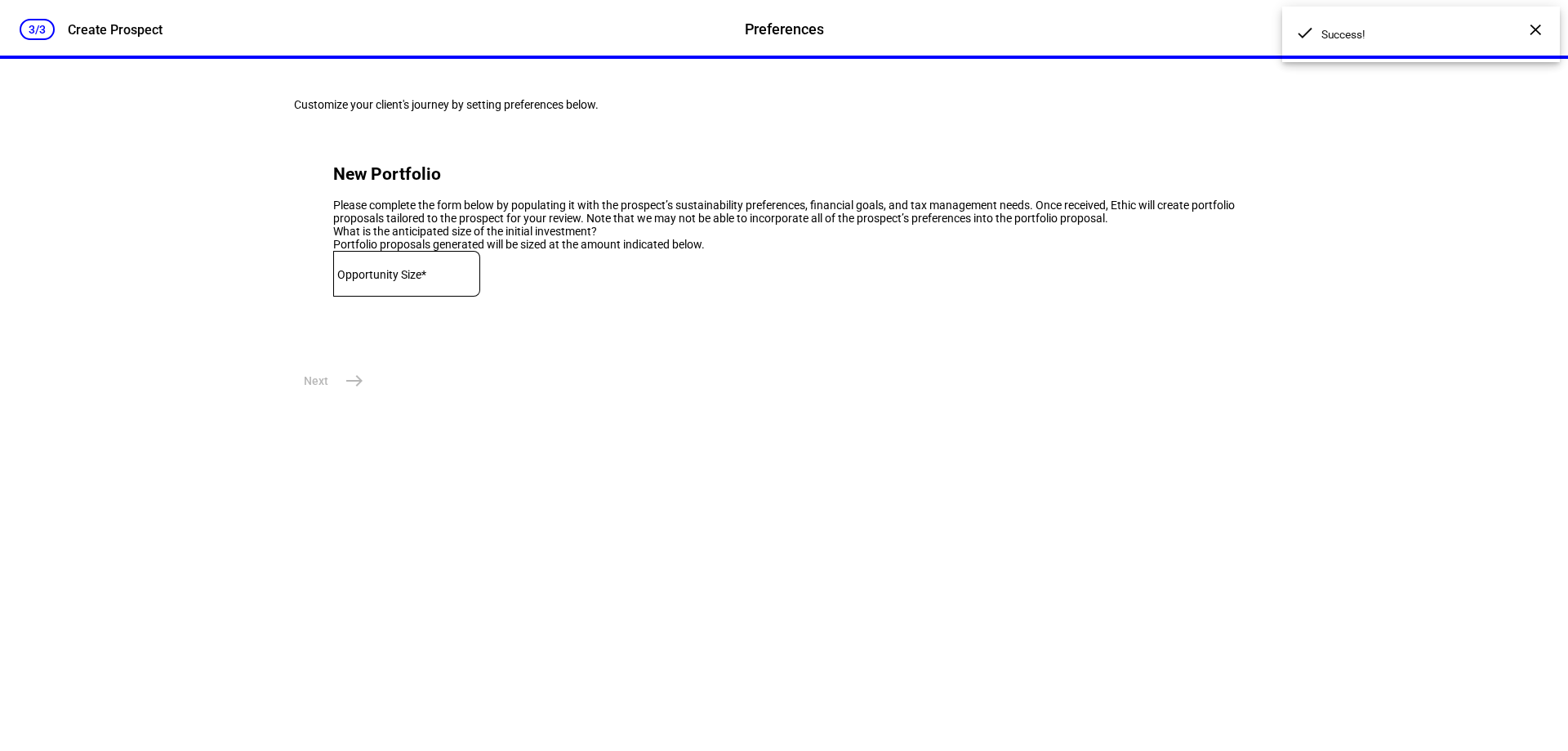
scroll to position [0, 0]
click at [450, 277] on input at bounding box center [407, 270] width 147 height 13
type input "5,000,000"
click at [346, 390] on mat-icon "east" at bounding box center [355, 380] width 20 height 20
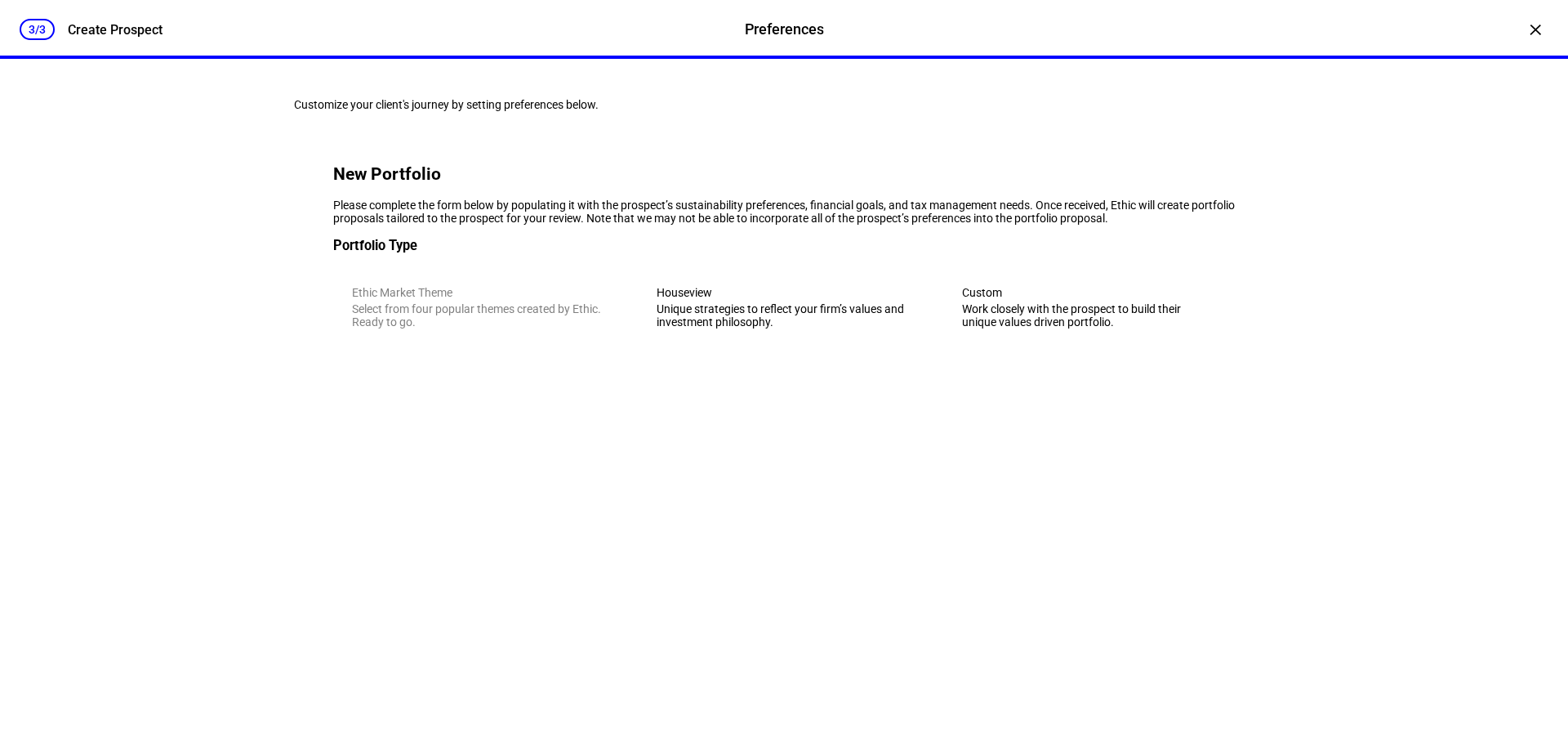
click at [842, 348] on eth-mega-radio-button "Houseview Unique strategies to reflect your firm’s values and investment philos…" at bounding box center [784, 306] width 292 height 80
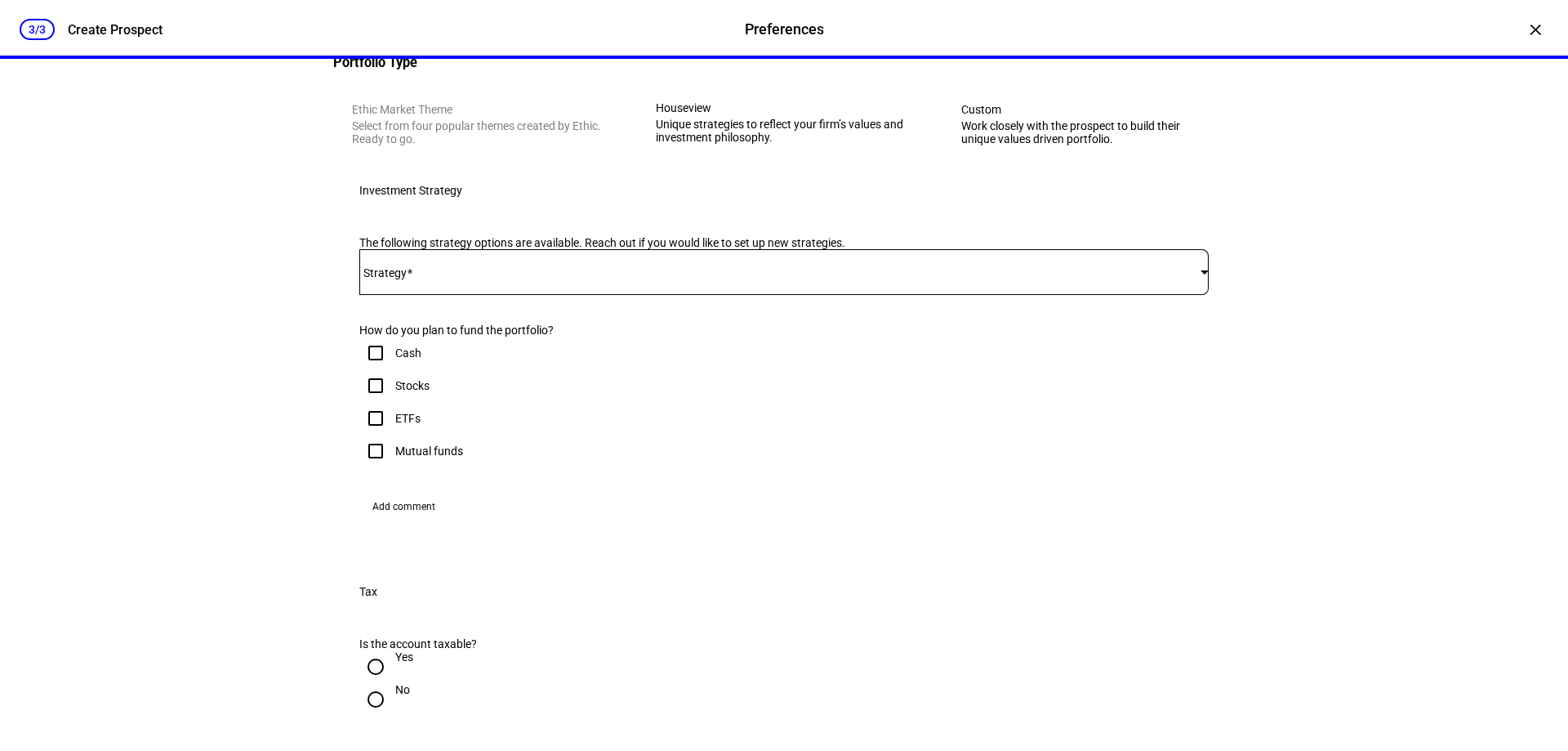
scroll to position [245, 0]
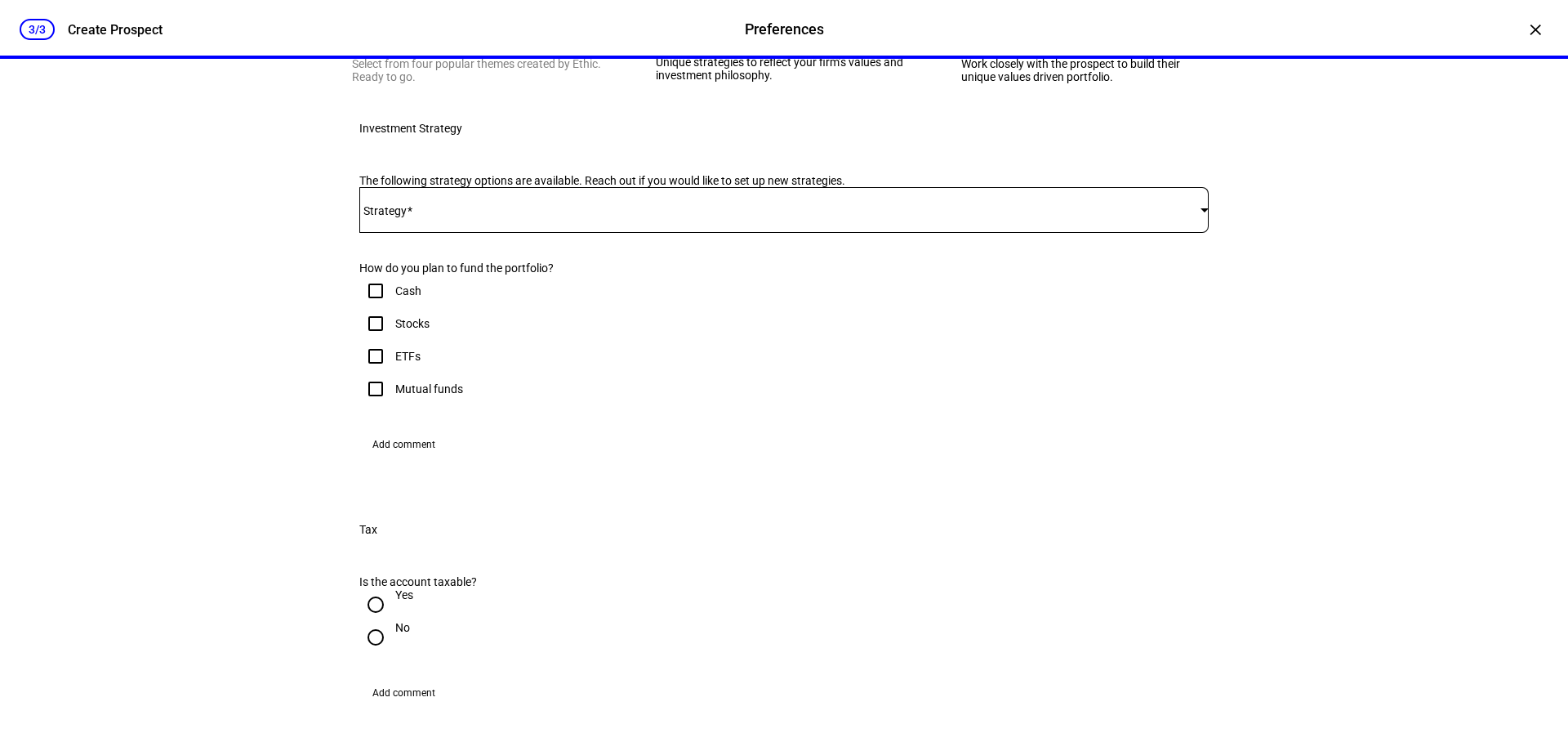
click at [837, 233] on div at bounding box center [784, 210] width 849 height 46
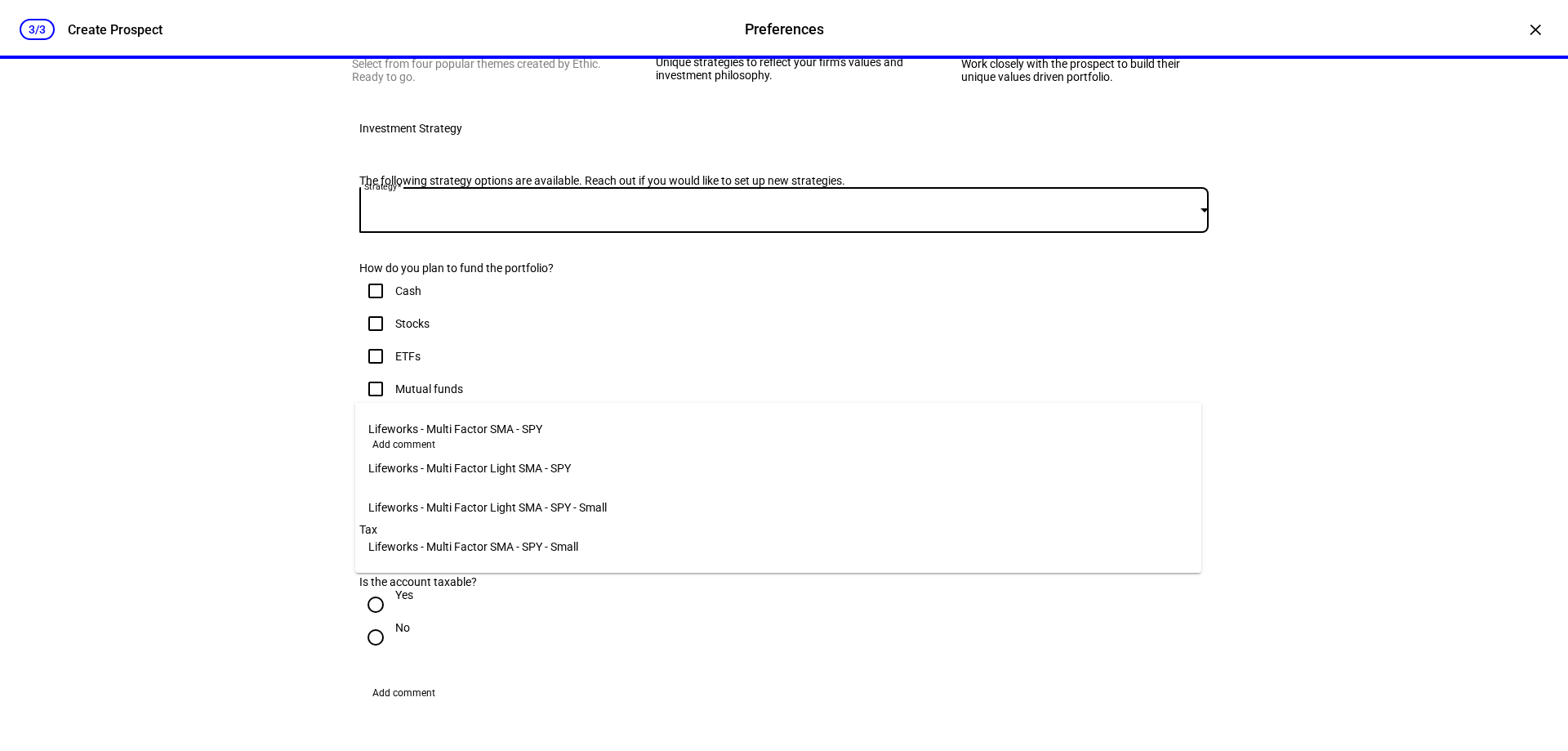
click at [827, 427] on mat-option "Lifeworks - Multi Factor SMA - SPY" at bounding box center [779, 429] width 846 height 39
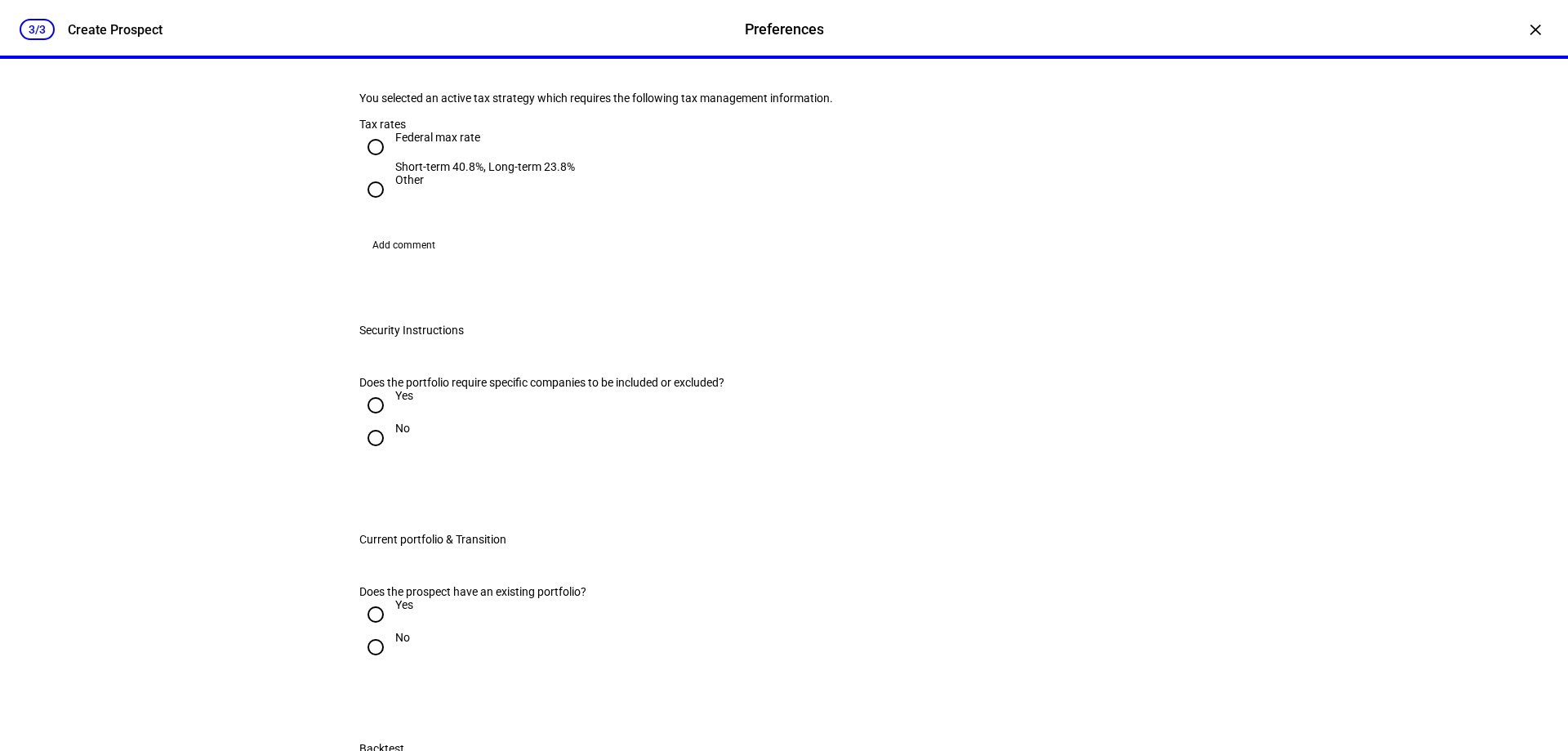
scroll to position [980, 0]
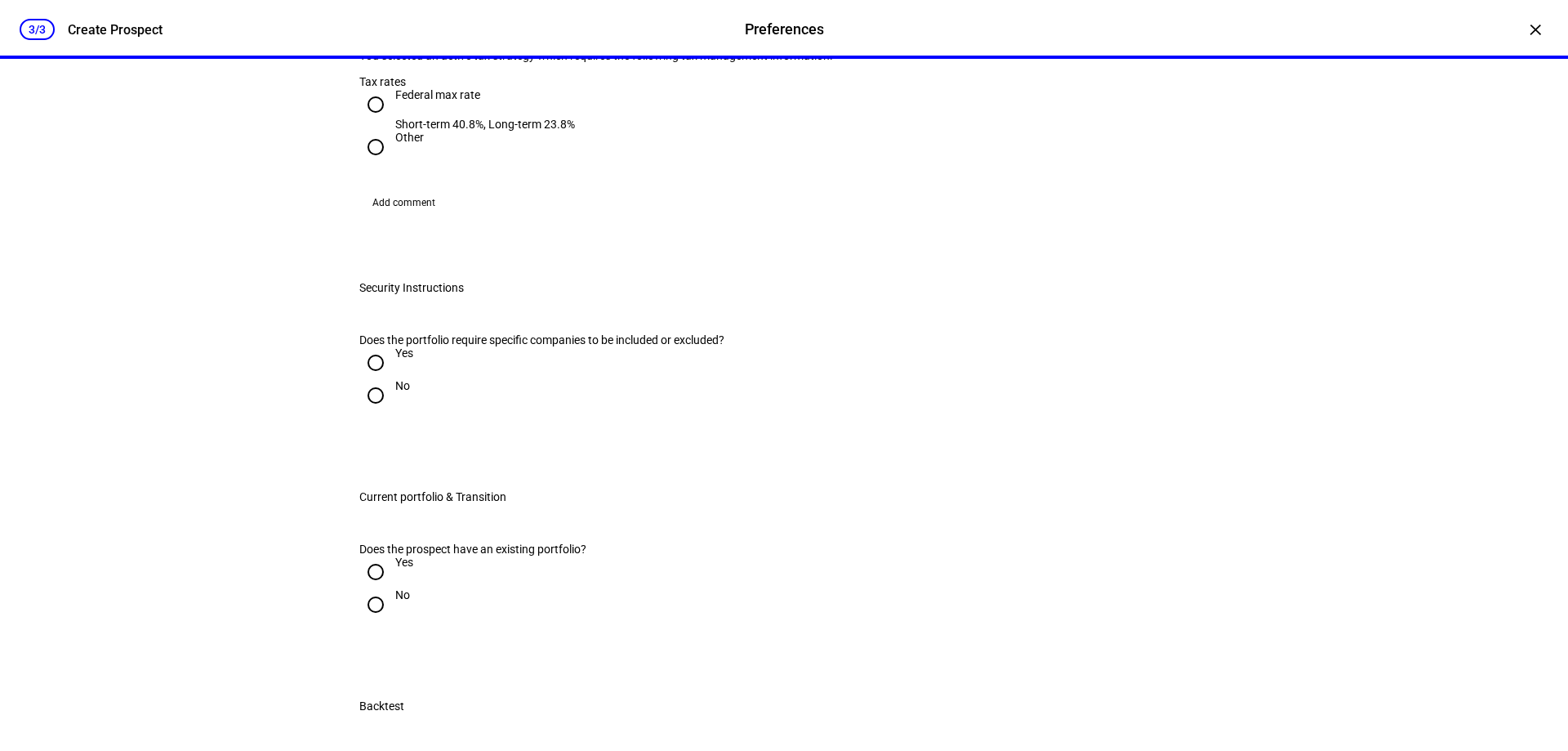
click at [361, 164] on input "Other" at bounding box center [376, 147] width 33 height 33
radio input "true"
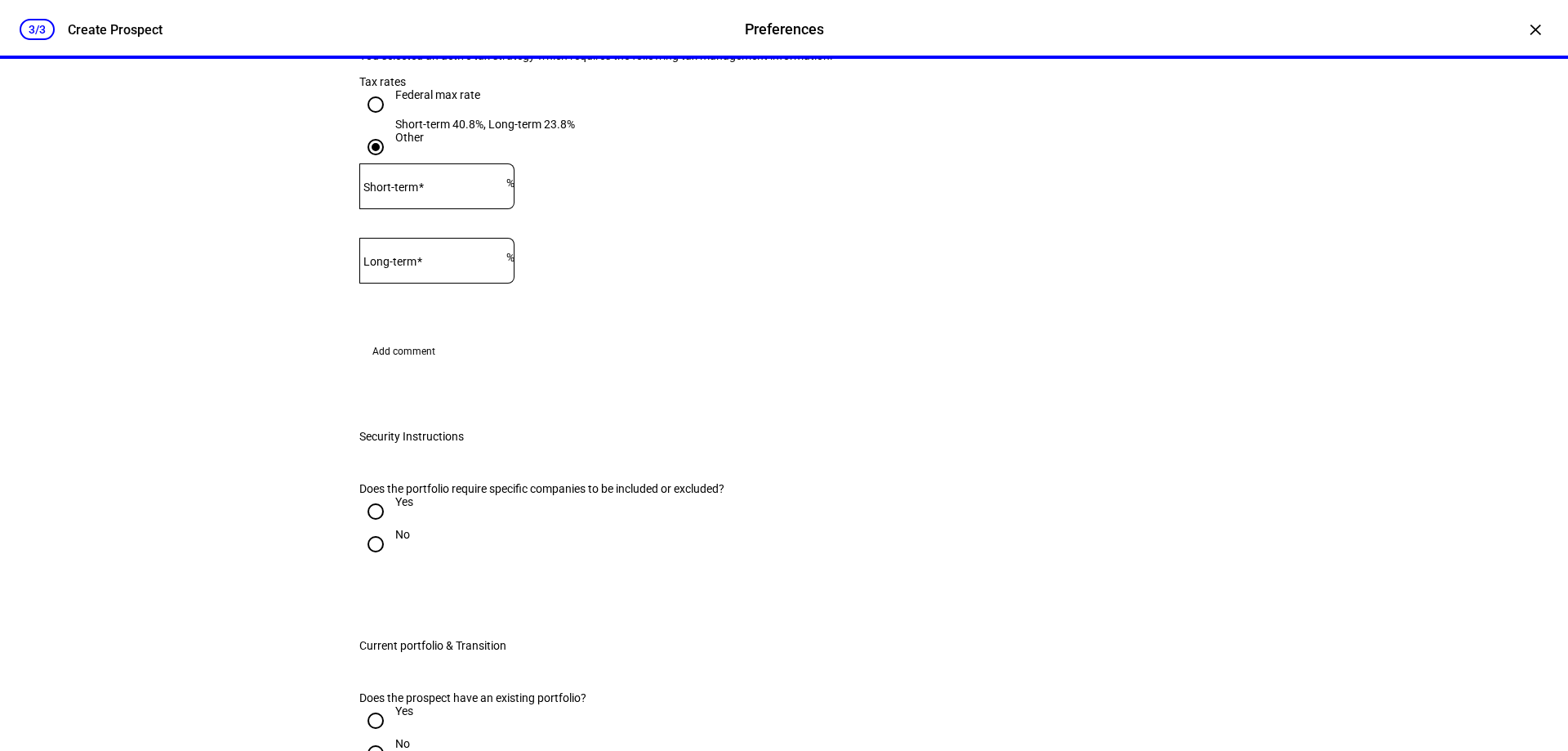
click at [478, 190] on input "Short-term" at bounding box center [433, 183] width 147 height 13
type input "22"
click at [462, 264] on input "Long-term" at bounding box center [433, 257] width 147 height 13
click at [452, 264] on input "Long-term" at bounding box center [433, 257] width 147 height 13
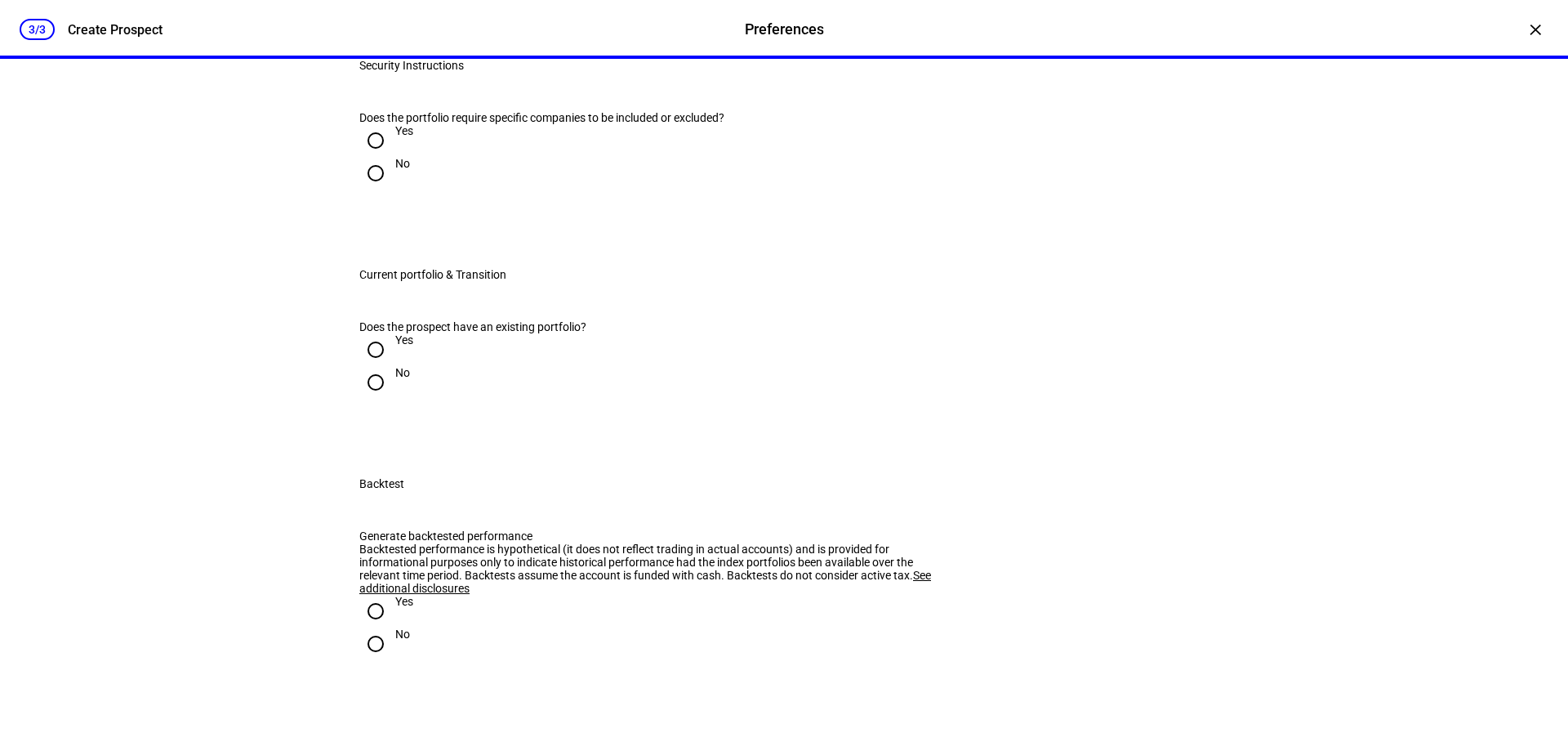
scroll to position [1471, 0]
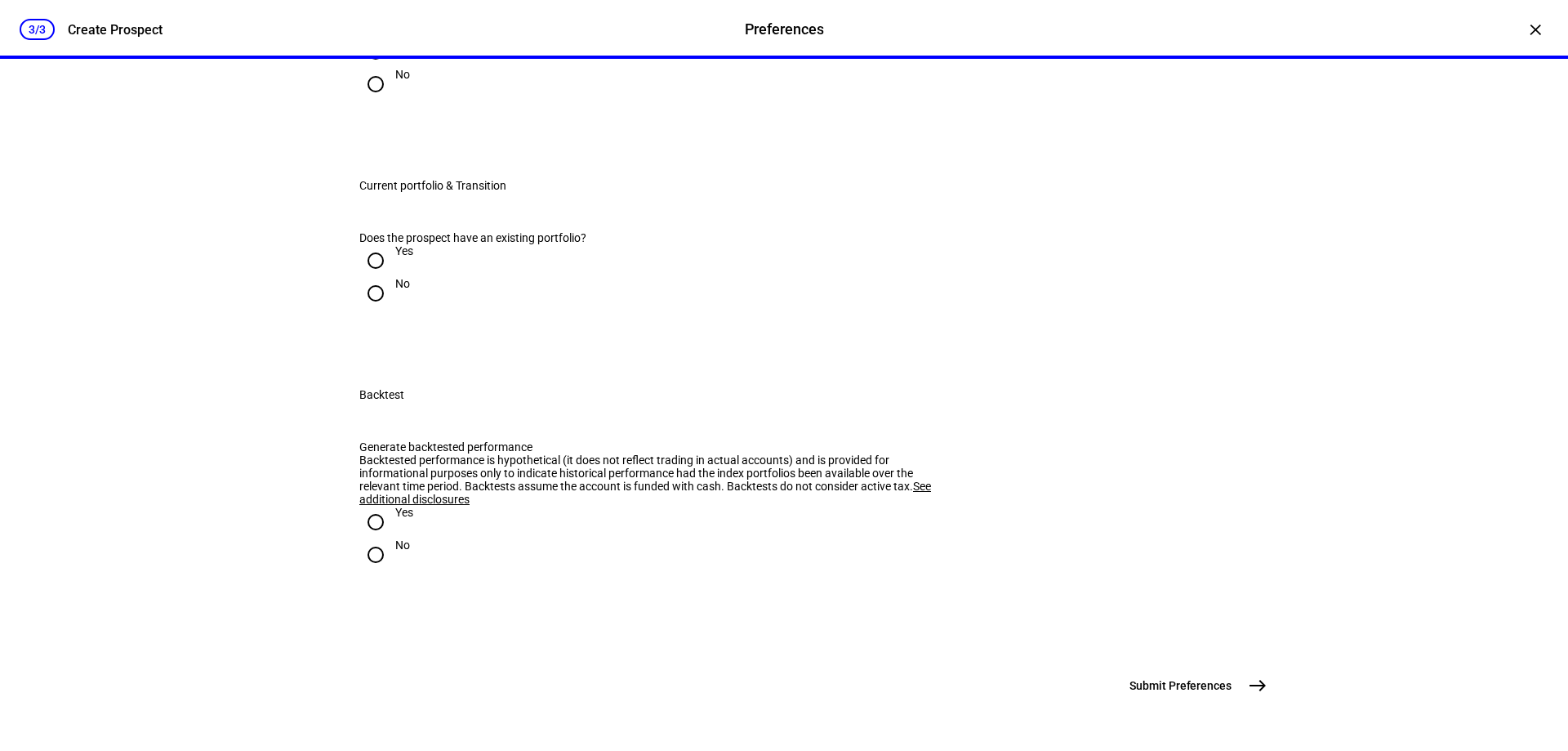
type input "11"
click at [370, 100] on input "No" at bounding box center [376, 85] width 33 height 33
radio input "true"
click at [367, 310] on input "No" at bounding box center [376, 293] width 33 height 33
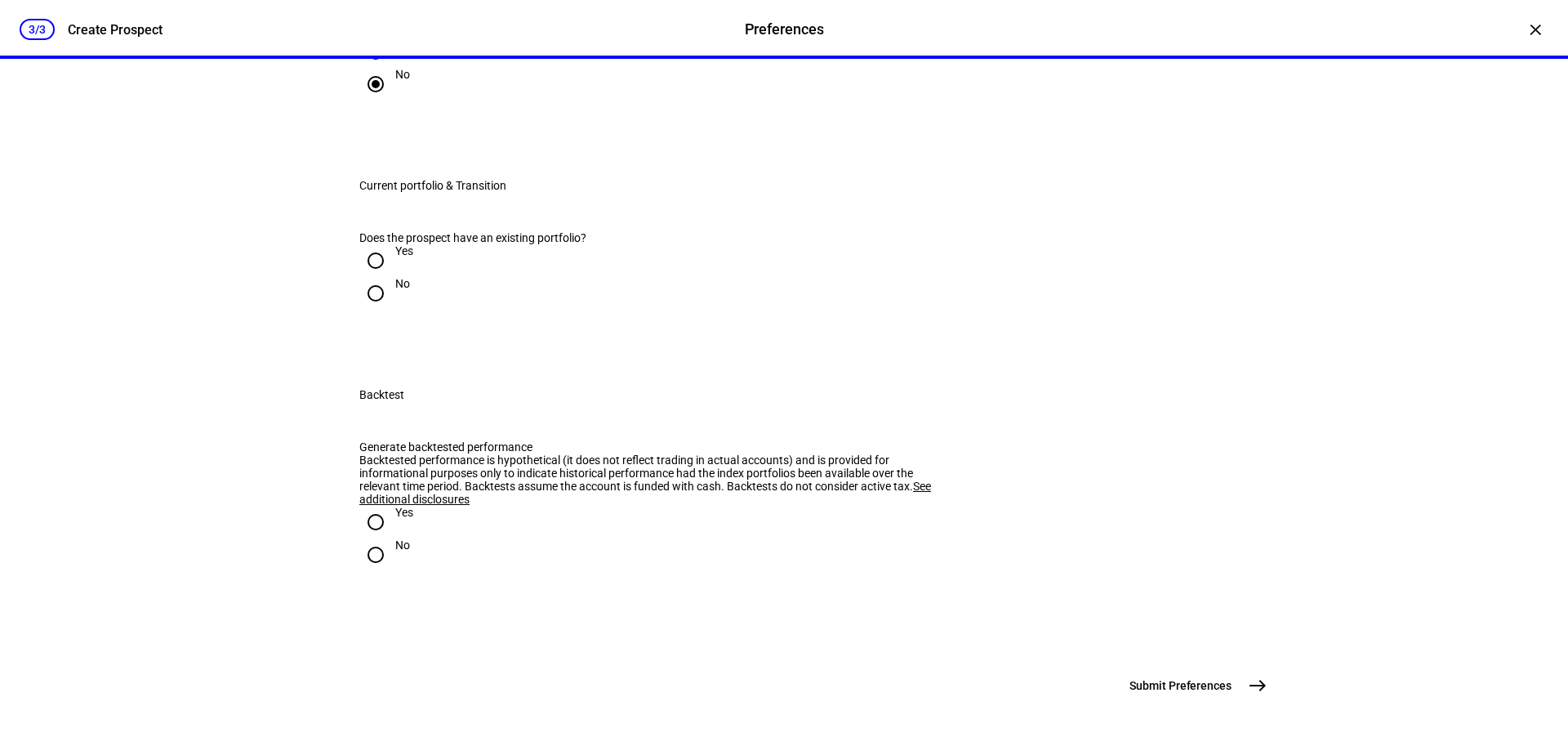
radio input "true"
click at [372, 505] on input "Yes" at bounding box center [376, 522] width 33 height 33
radio input "true"
click at [1257, 684] on mat-icon "east" at bounding box center [1258, 685] width 20 height 20
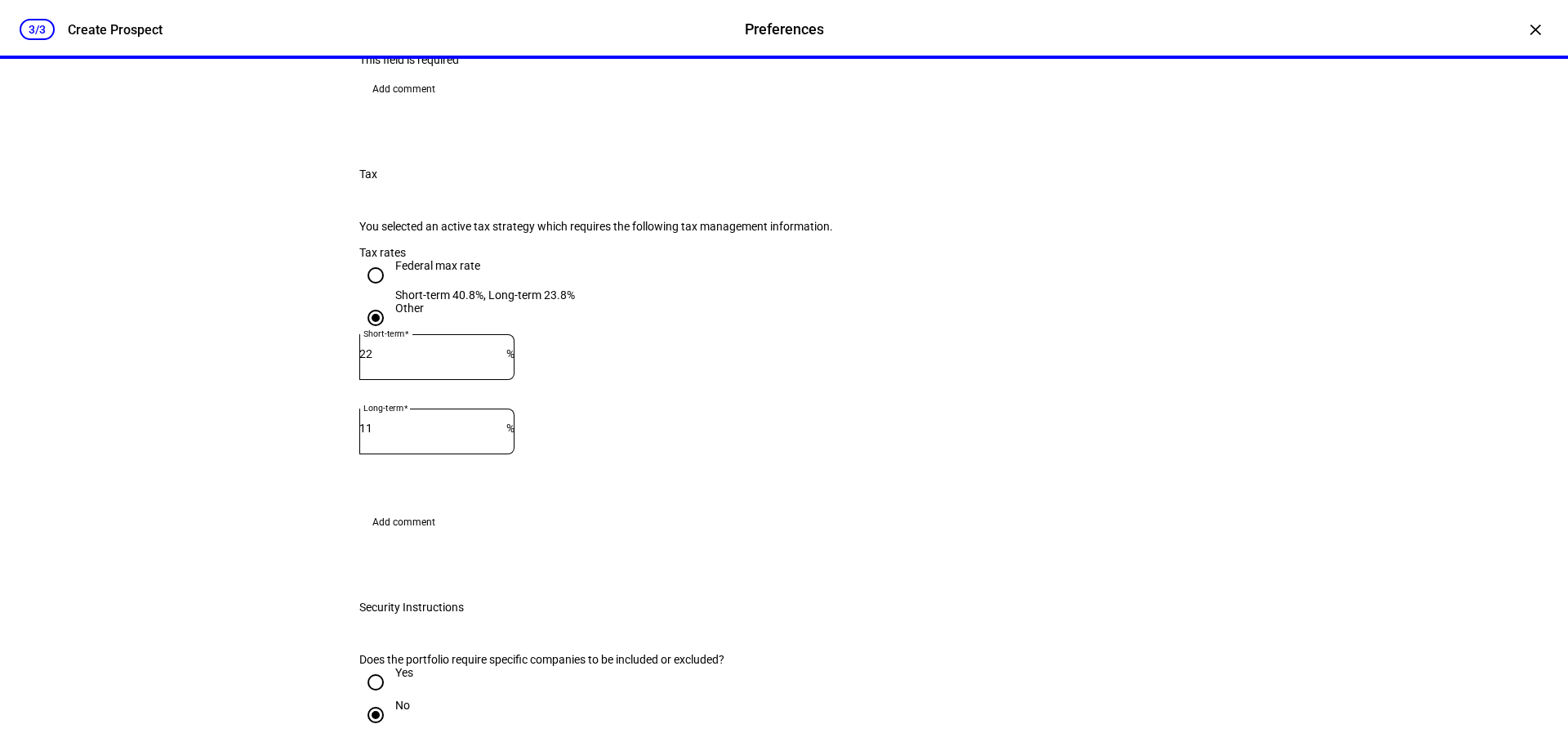
scroll to position [728, 0]
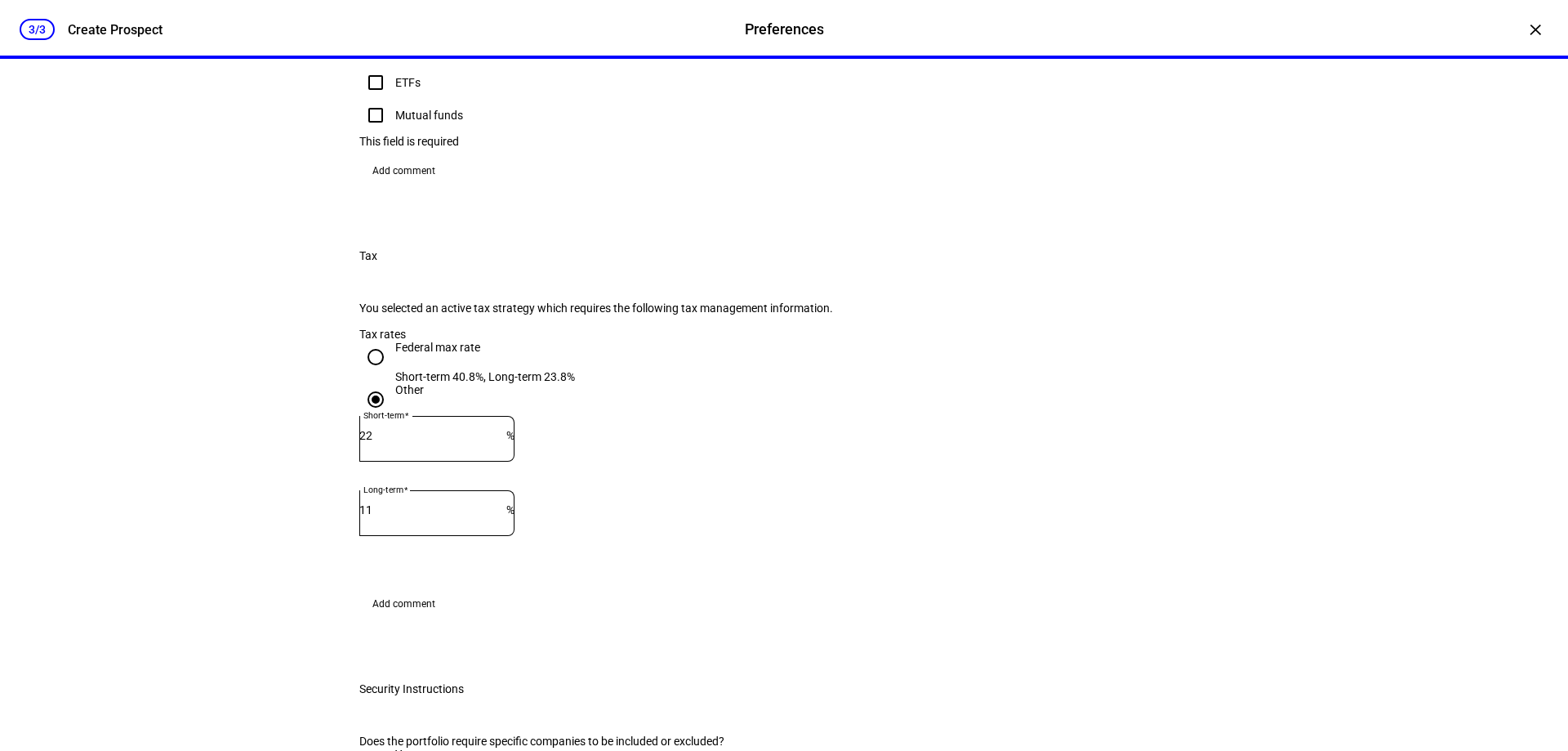
click at [369, 34] on input "Cash" at bounding box center [376, 17] width 33 height 33
checkbox input "true"
click at [373, 99] on input "ETFs" at bounding box center [376, 83] width 33 height 33
checkbox input "true"
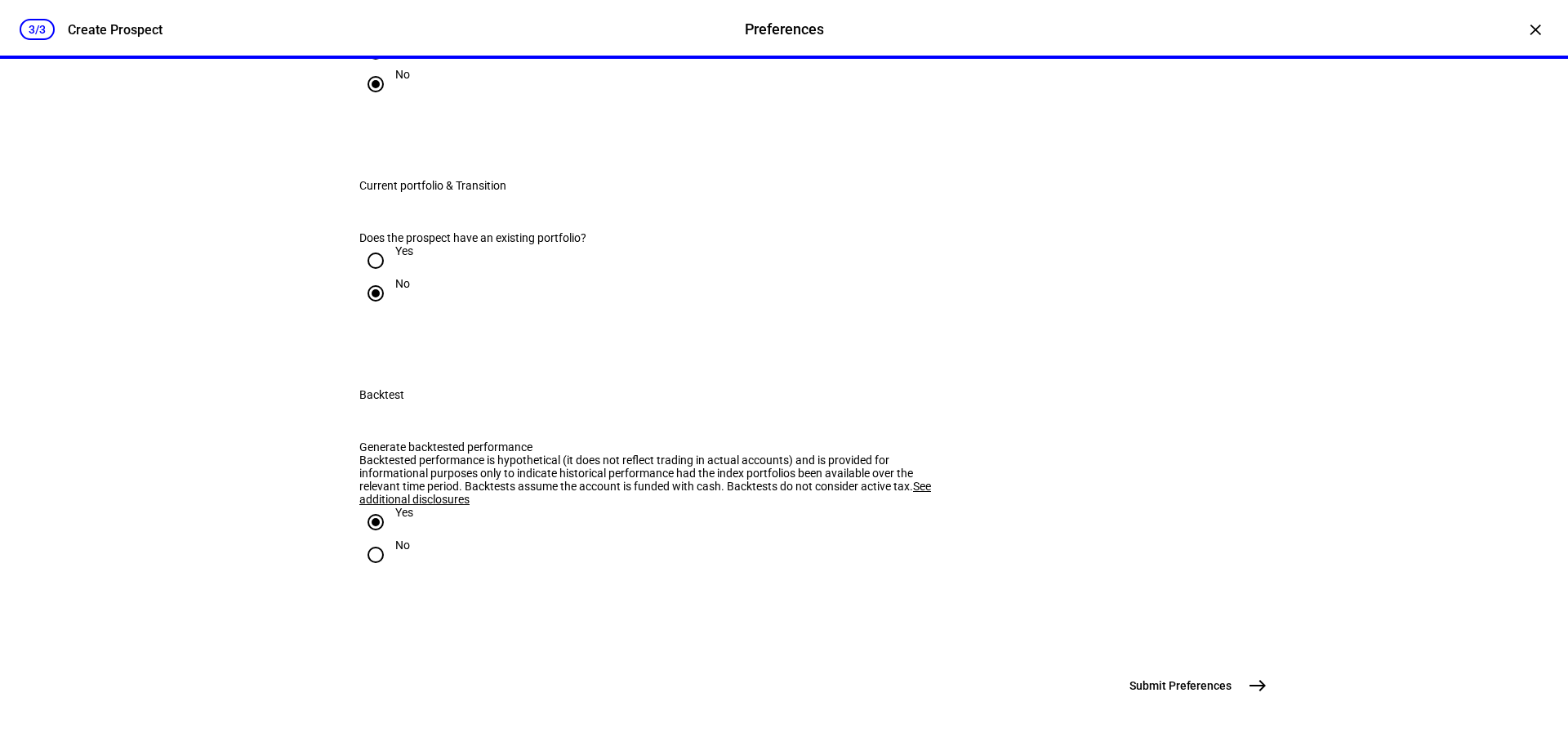
scroll to position [1790, 0]
click at [1241, 685] on span "east" at bounding box center [1258, 685] width 33 height 33
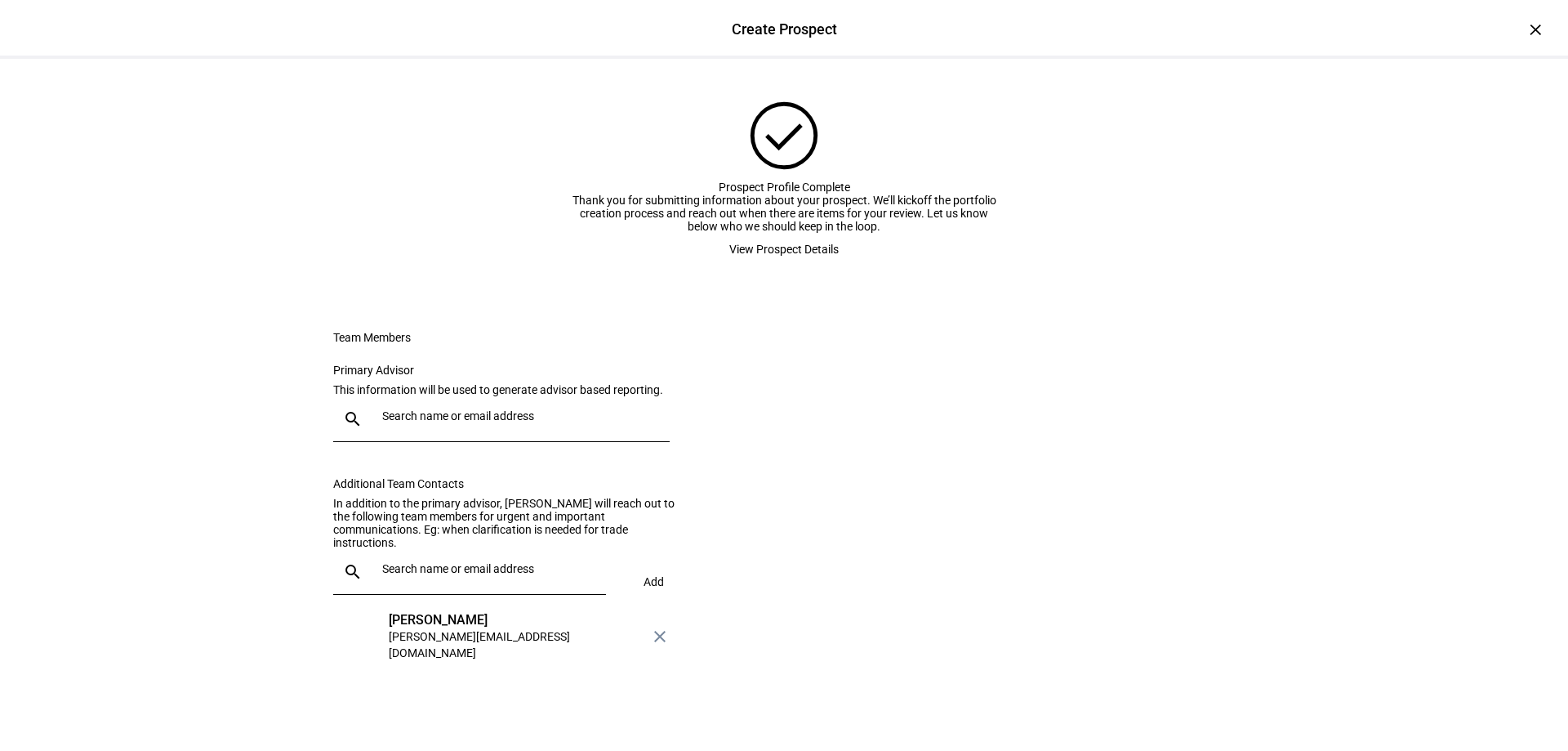
scroll to position [0, 0]
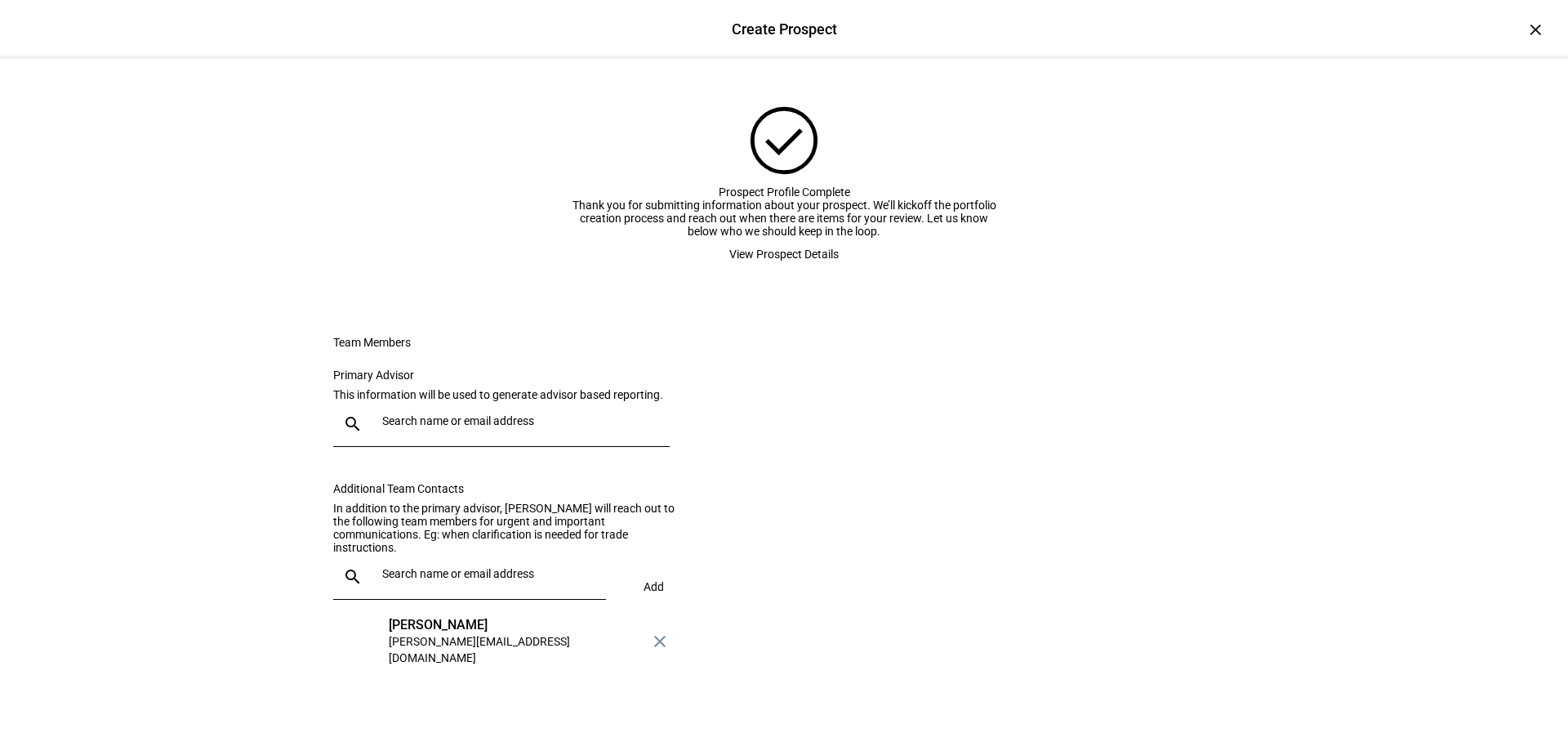
click at [778, 270] on span "View Prospect Details" at bounding box center [784, 254] width 109 height 33
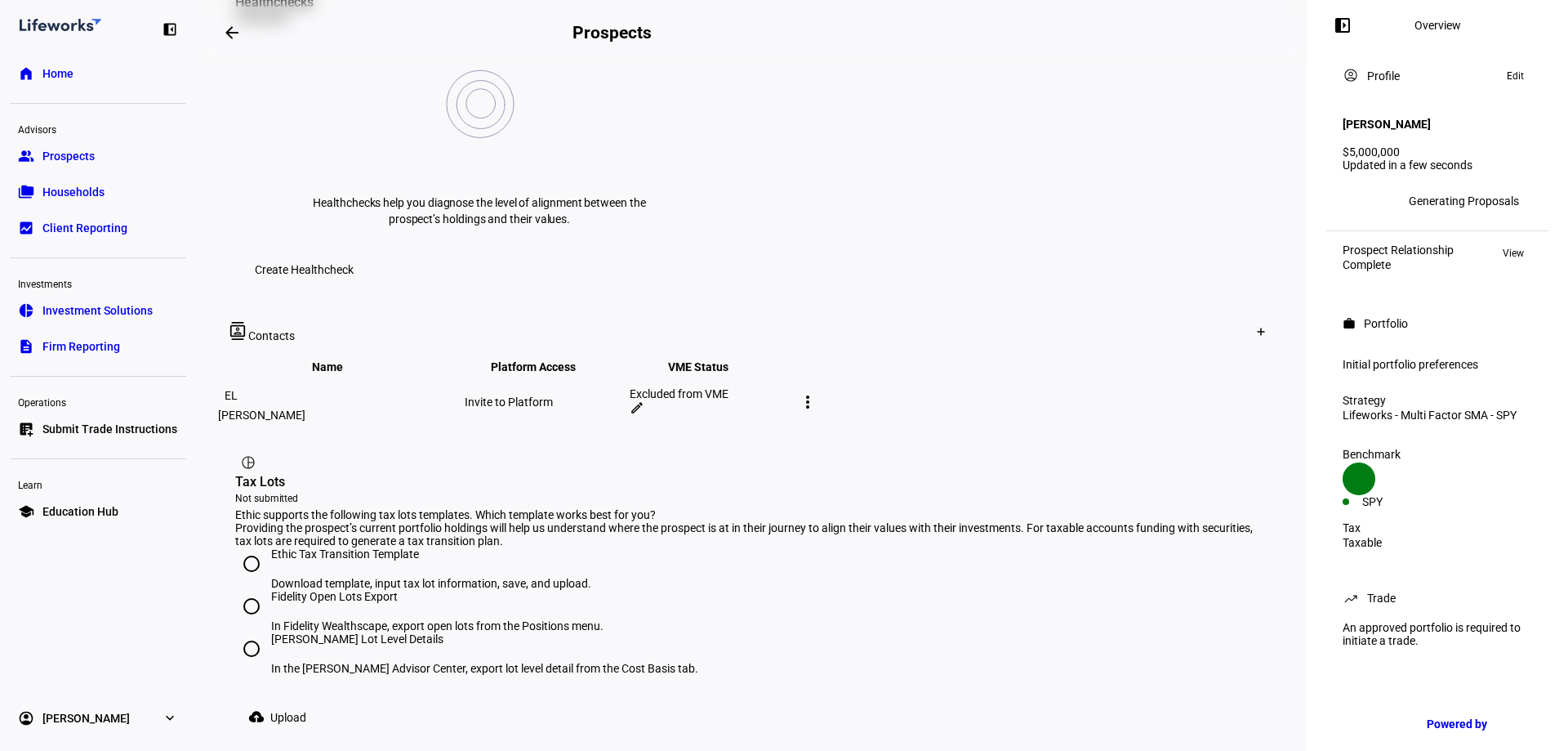
scroll to position [735, 0]
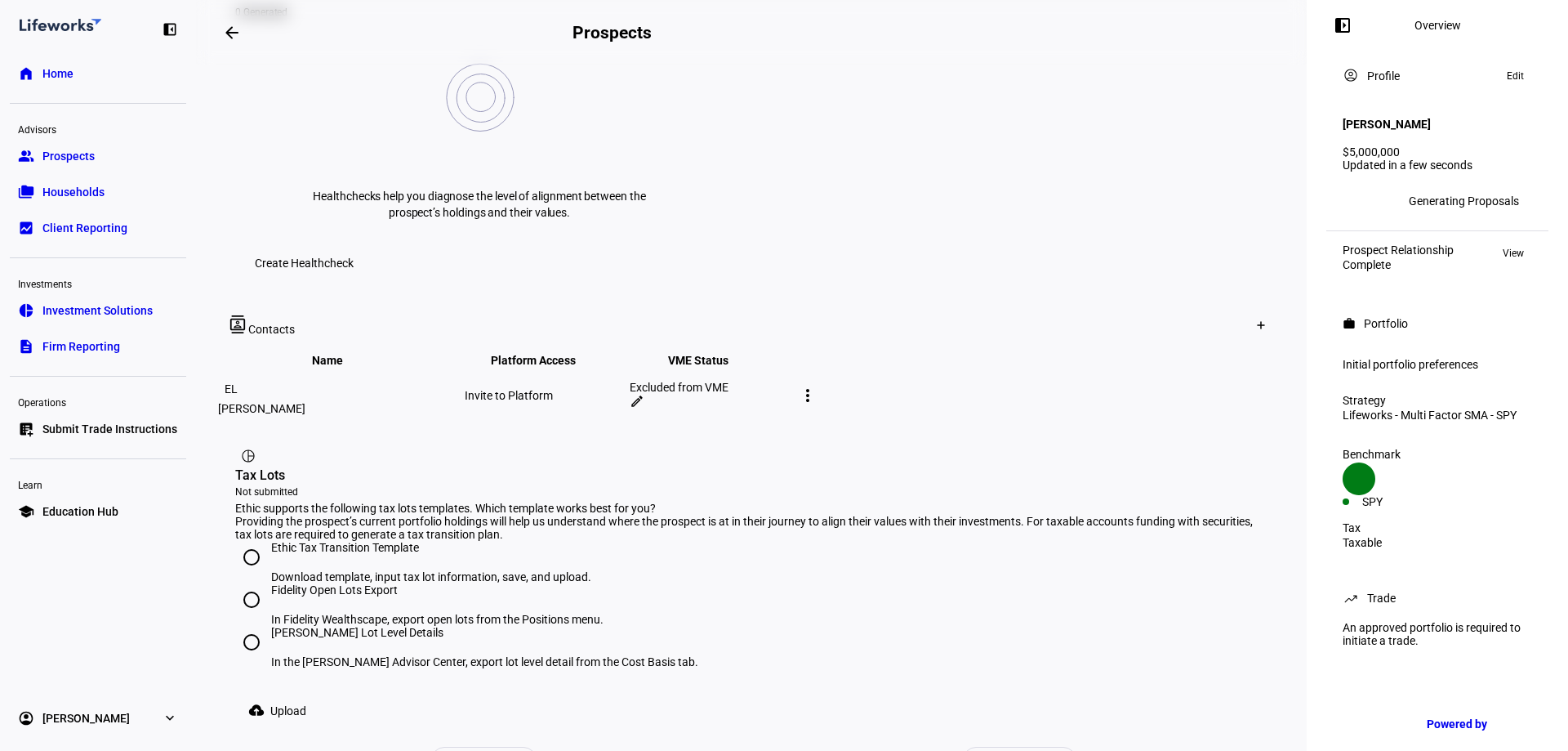
click at [251, 626] on input "[PERSON_NAME] Lot Level Details In the [PERSON_NAME] Advisor Center, export lot…" at bounding box center [251, 643] width 33 height 33
radio input "true"
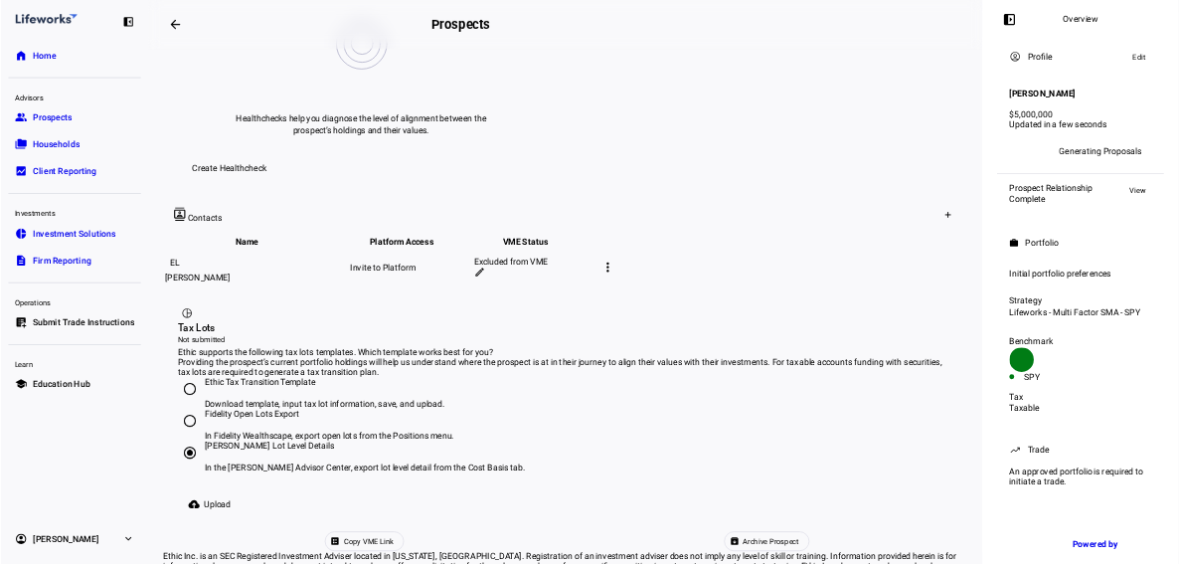
scroll to position [945, 0]
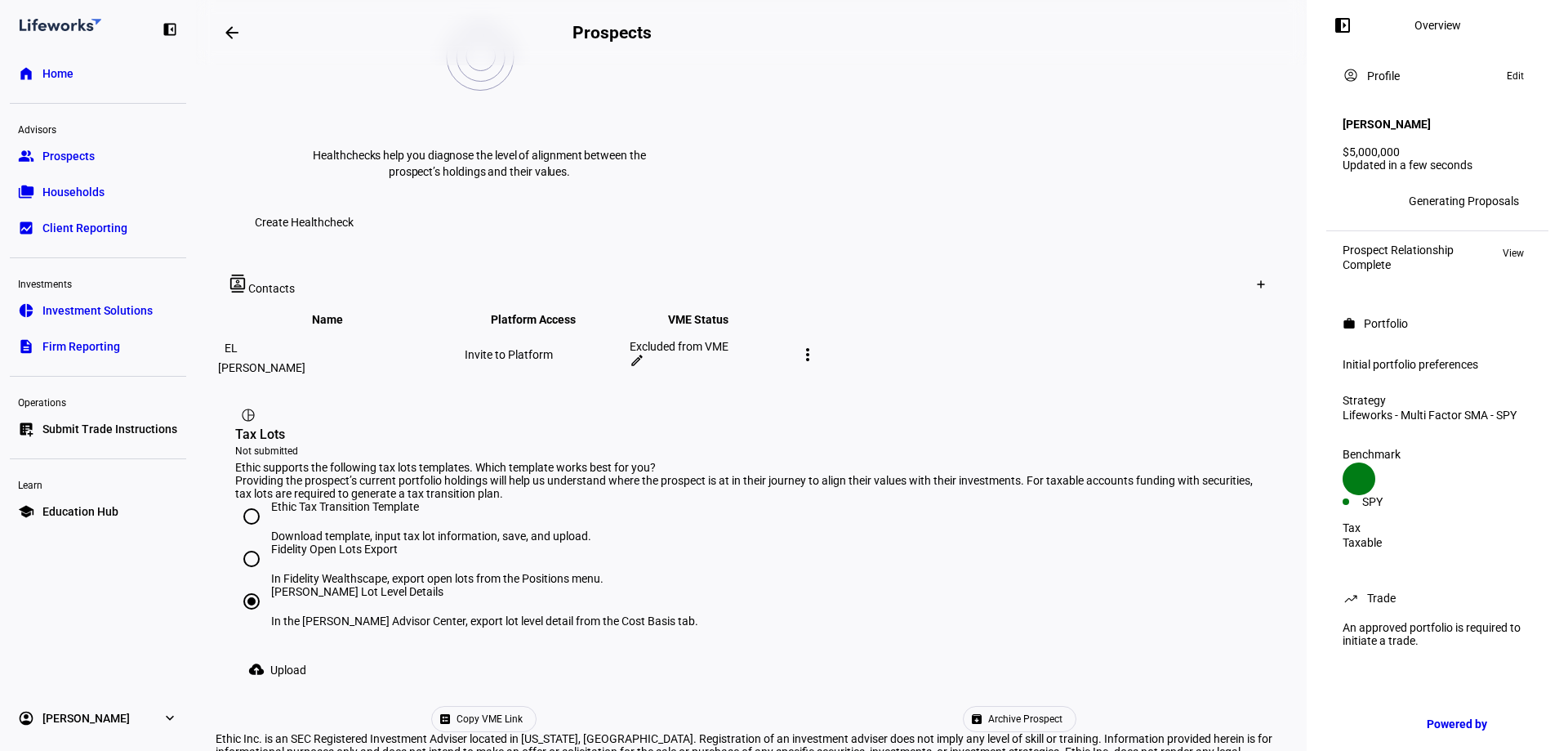
click at [251, 500] on input "Ethic Tax Transition Template Download template, input tax lot information, sav…" at bounding box center [251, 517] width 33 height 33
radio input "true"
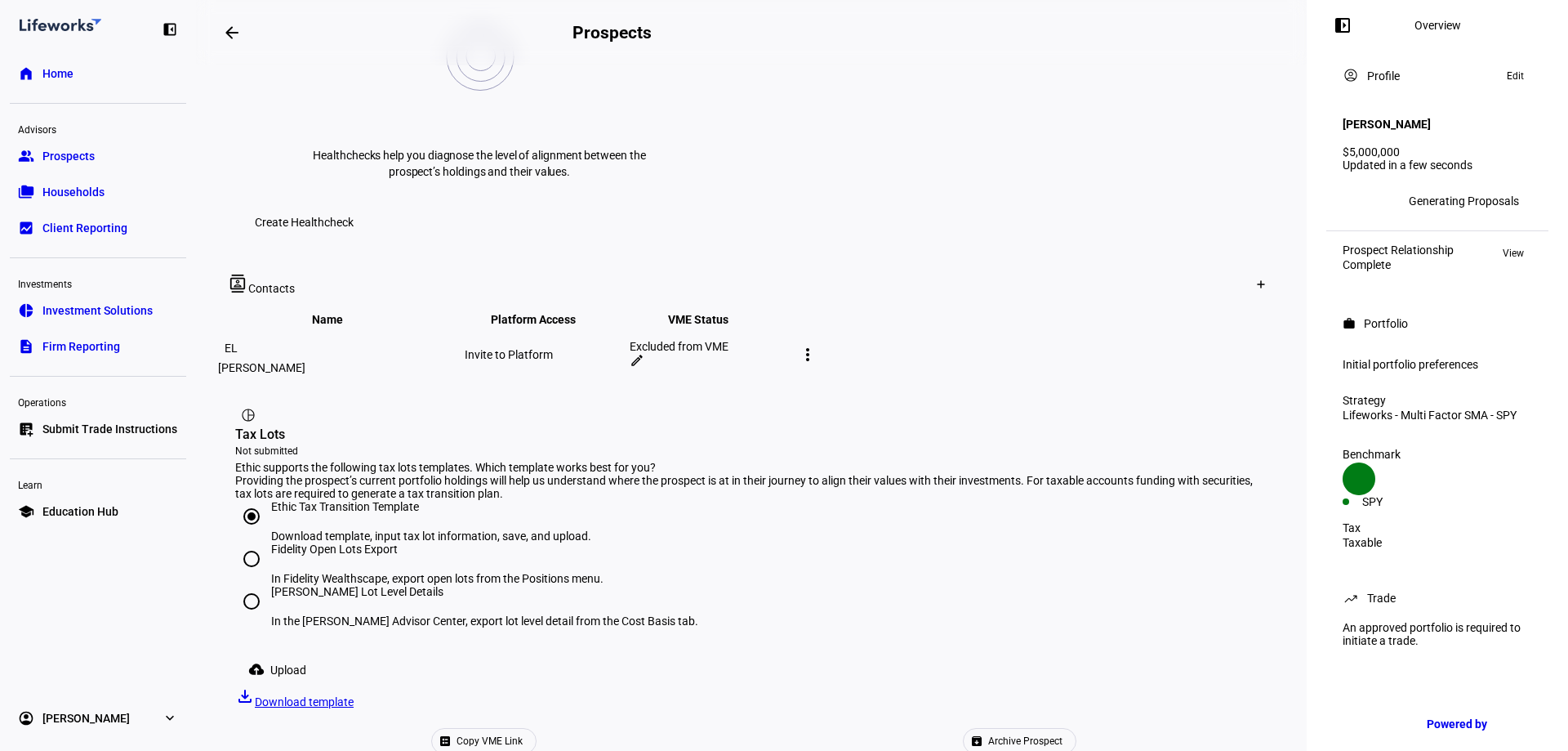
click at [273, 653] on span at bounding box center [280, 670] width 90 height 33
click at [261, 661] on mat-icon "cloud_upload" at bounding box center [256, 669] width 16 height 16
click at [354, 695] on span "Download template" at bounding box center [304, 702] width 99 height 13
